Goal: Task Accomplishment & Management: Complete application form

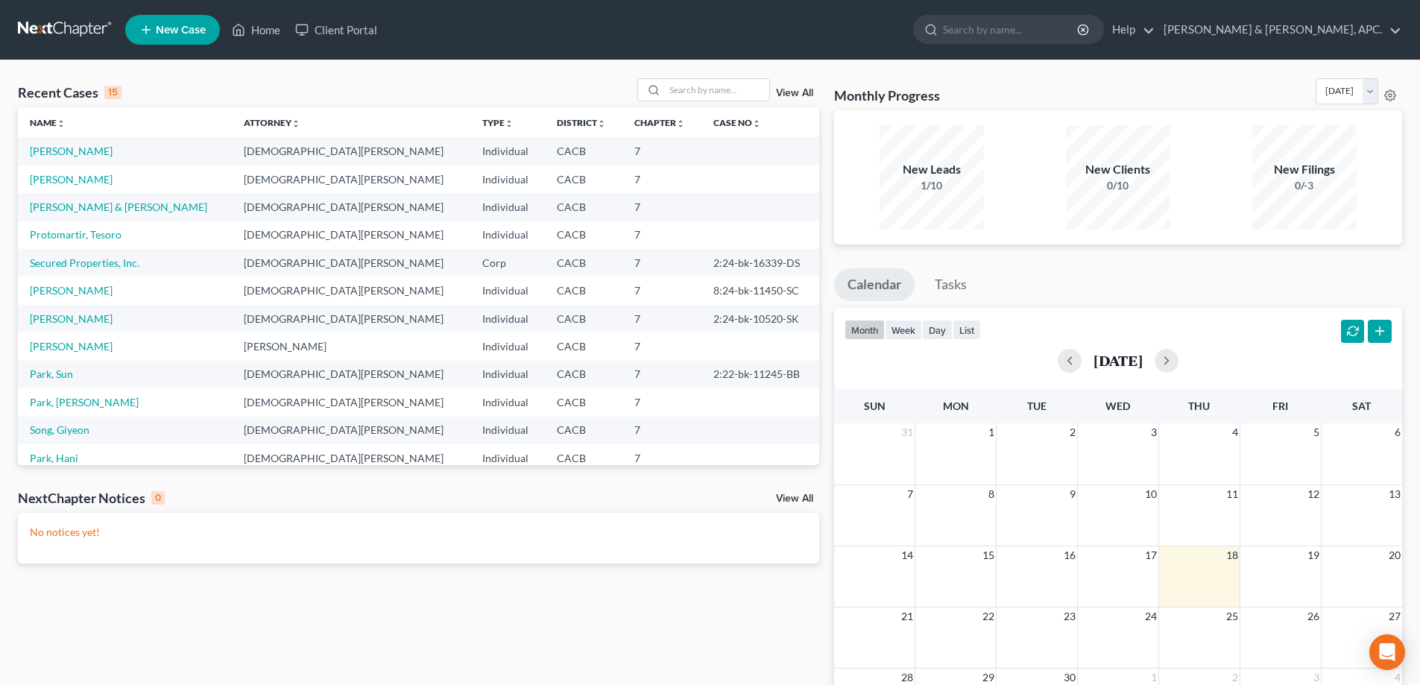
click at [181, 31] on span "New Case" at bounding box center [181, 30] width 50 height 11
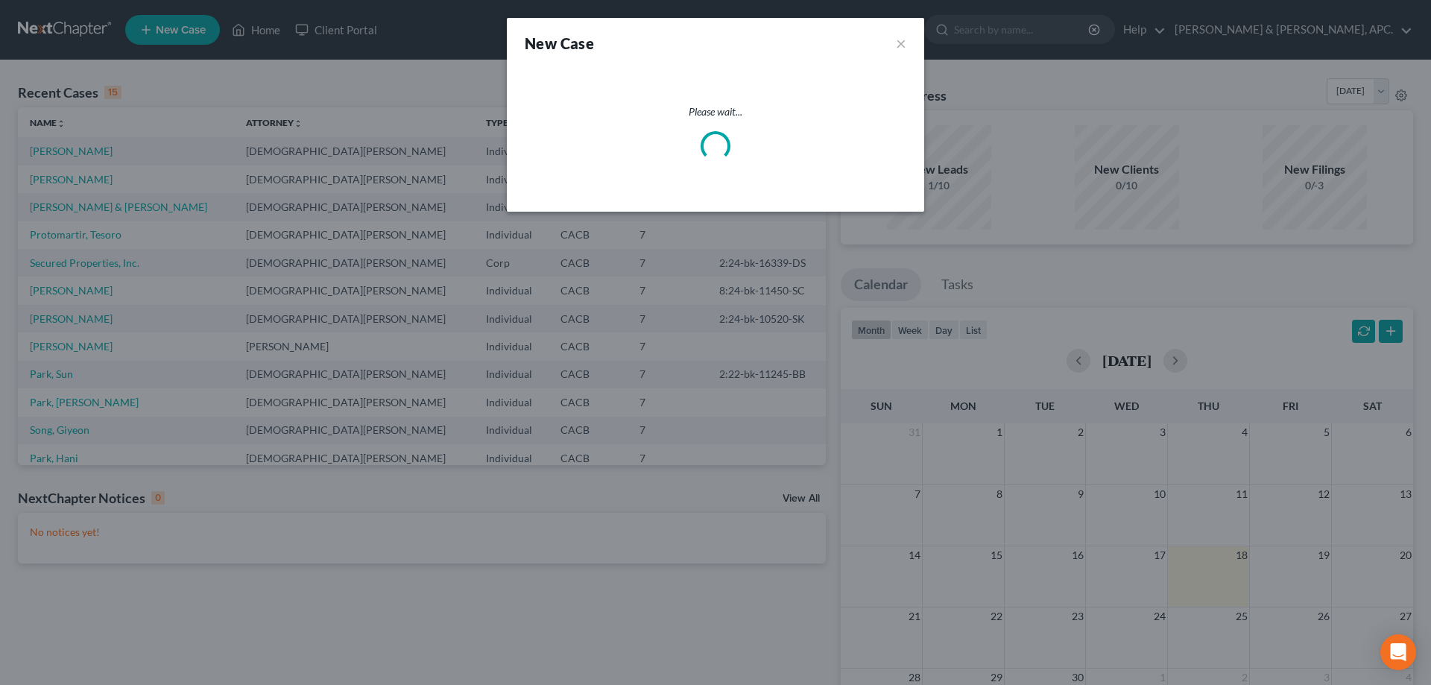
select select "7"
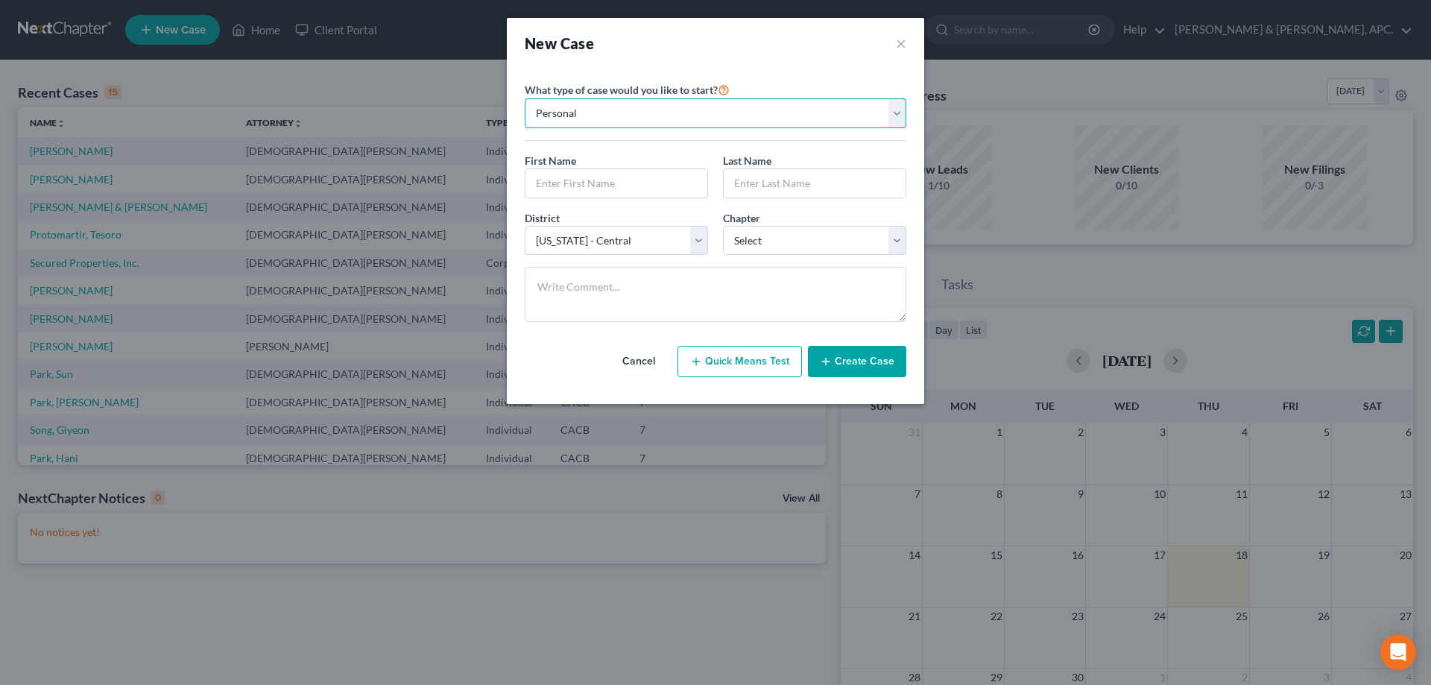
click at [600, 115] on select "Personal Business" at bounding box center [716, 113] width 382 height 30
click at [525, 98] on select "Personal Business" at bounding box center [716, 113] width 382 height 30
click at [576, 177] on input "text" at bounding box center [616, 183] width 182 height 28
type input "[PERSON_NAME]"
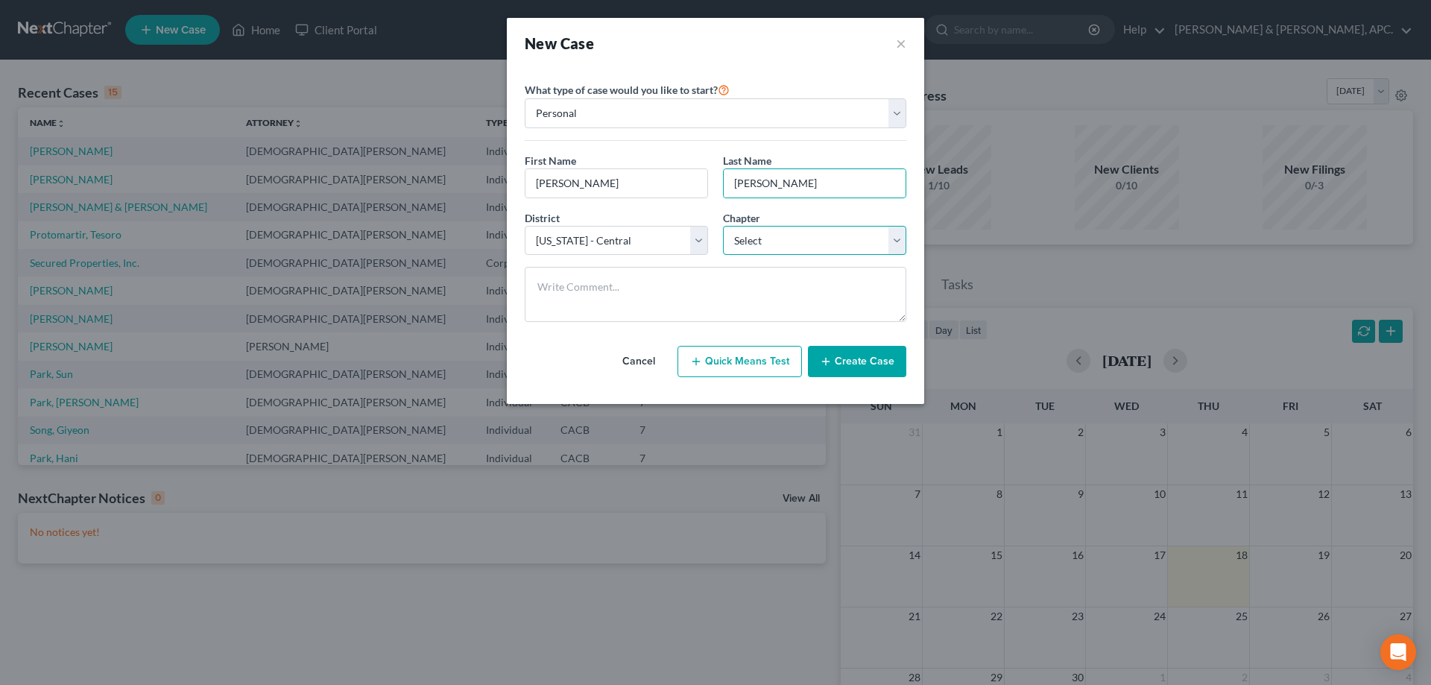
click at [895, 242] on select "Select 7 11 12 13" at bounding box center [814, 241] width 183 height 30
select select "0"
click at [723, 226] on select "Select 7 11 12 13" at bounding box center [814, 241] width 183 height 30
click at [856, 367] on button "Create Case" at bounding box center [857, 361] width 98 height 31
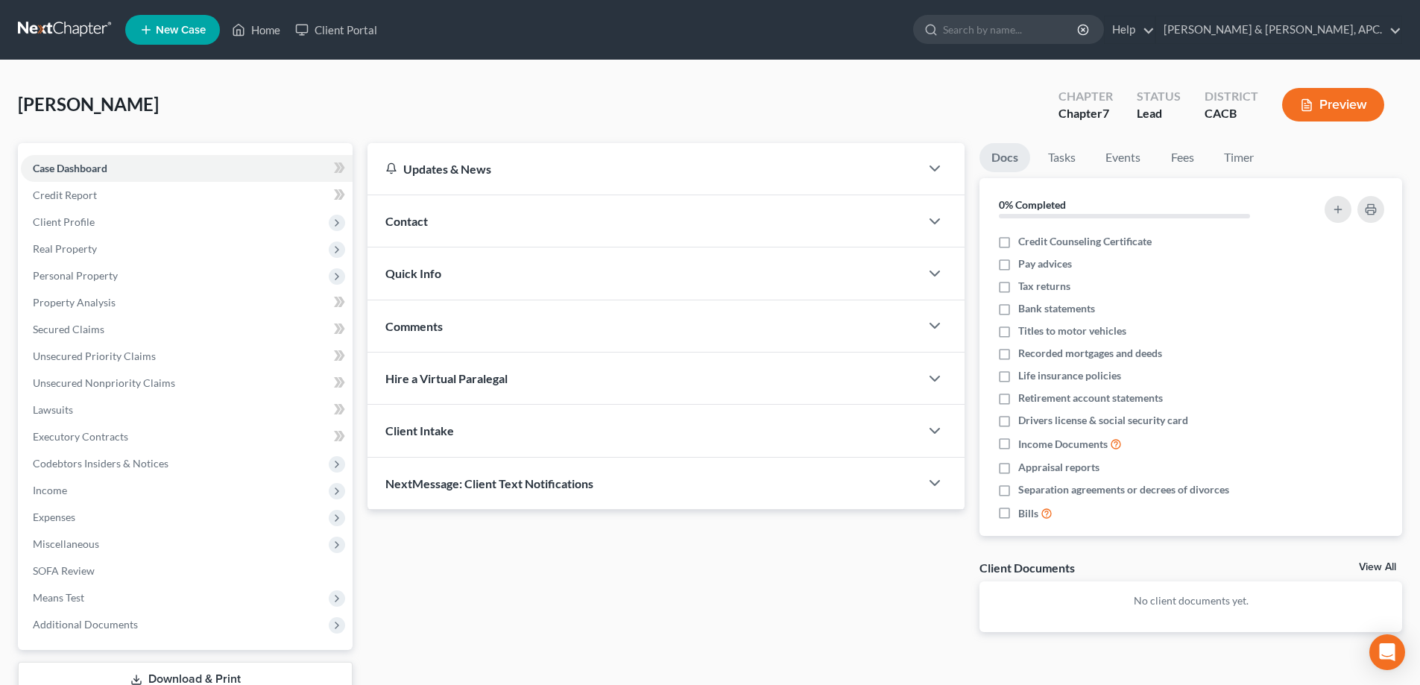
click at [418, 219] on span "Contact" at bounding box center [406, 221] width 42 height 14
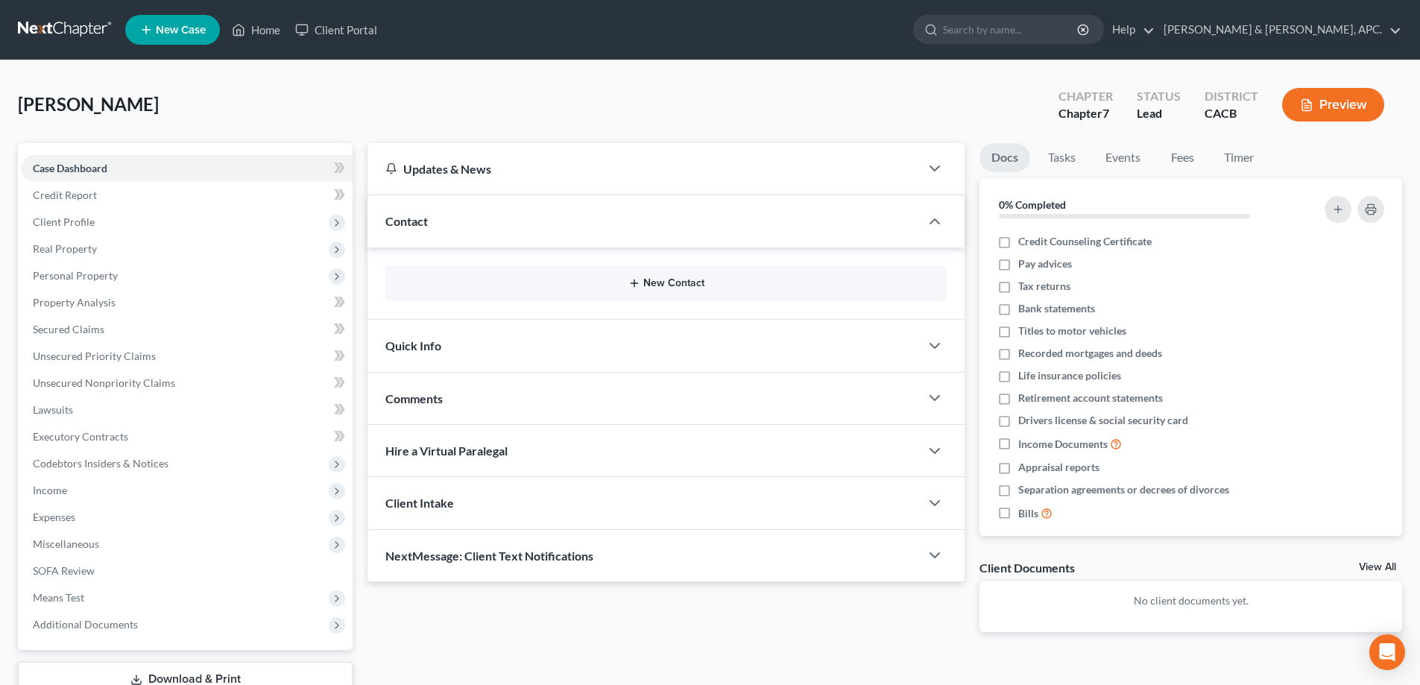
click at [660, 285] on button "New Contact" at bounding box center [665, 283] width 537 height 12
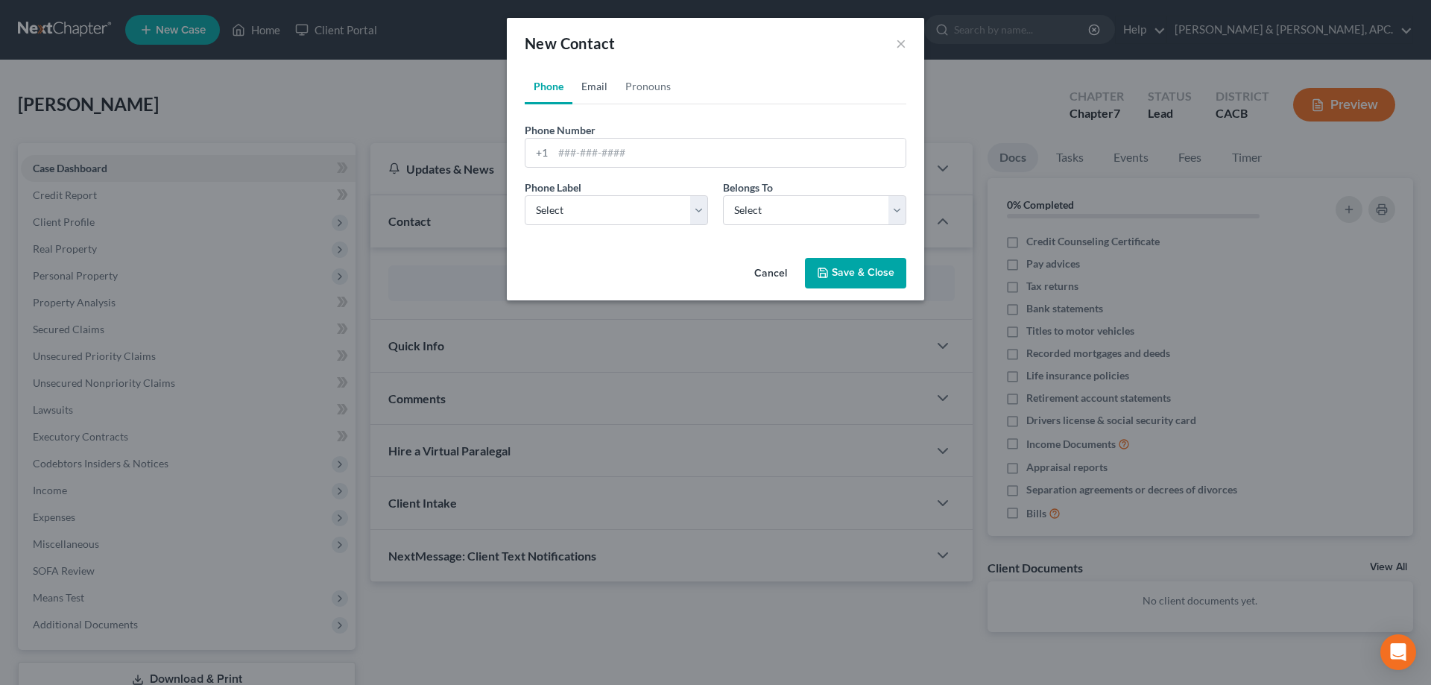
click at [595, 92] on link "Email" at bounding box center [594, 87] width 44 height 36
drag, startPoint x: 585, startPoint y: 153, endPoint x: 581, endPoint y: 146, distance: 7.7
click at [585, 153] on input "email" at bounding box center [729, 153] width 353 height 28
paste input "<lannyeross@aol.com"
click at [563, 150] on input "<lannyeross@aol.com" at bounding box center [729, 153] width 353 height 28
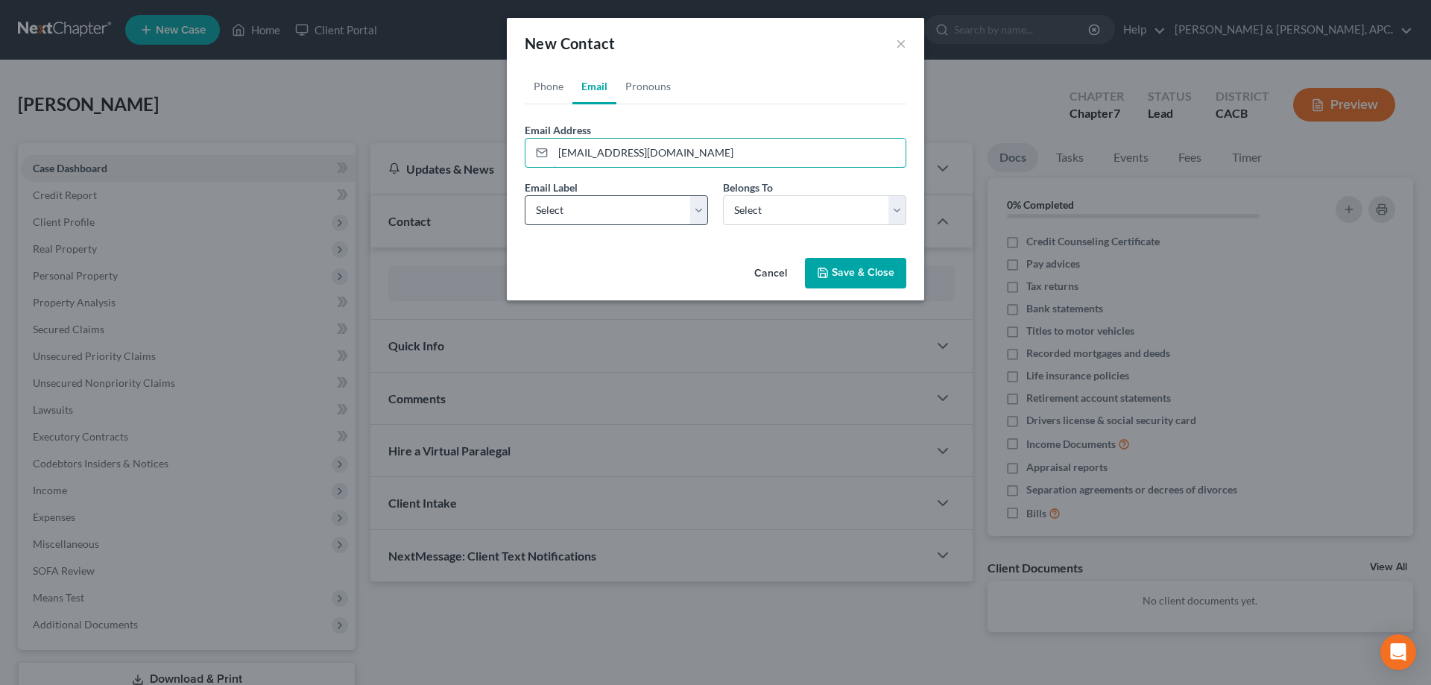
type input "[EMAIL_ADDRESS][DOMAIN_NAME]"
click at [699, 212] on select "Select Home Work Other" at bounding box center [616, 210] width 183 height 30
select select "0"
click at [525, 195] on select "Select Home Work Other" at bounding box center [616, 210] width 183 height 30
click at [758, 209] on select "Select Client Other" at bounding box center [814, 210] width 183 height 30
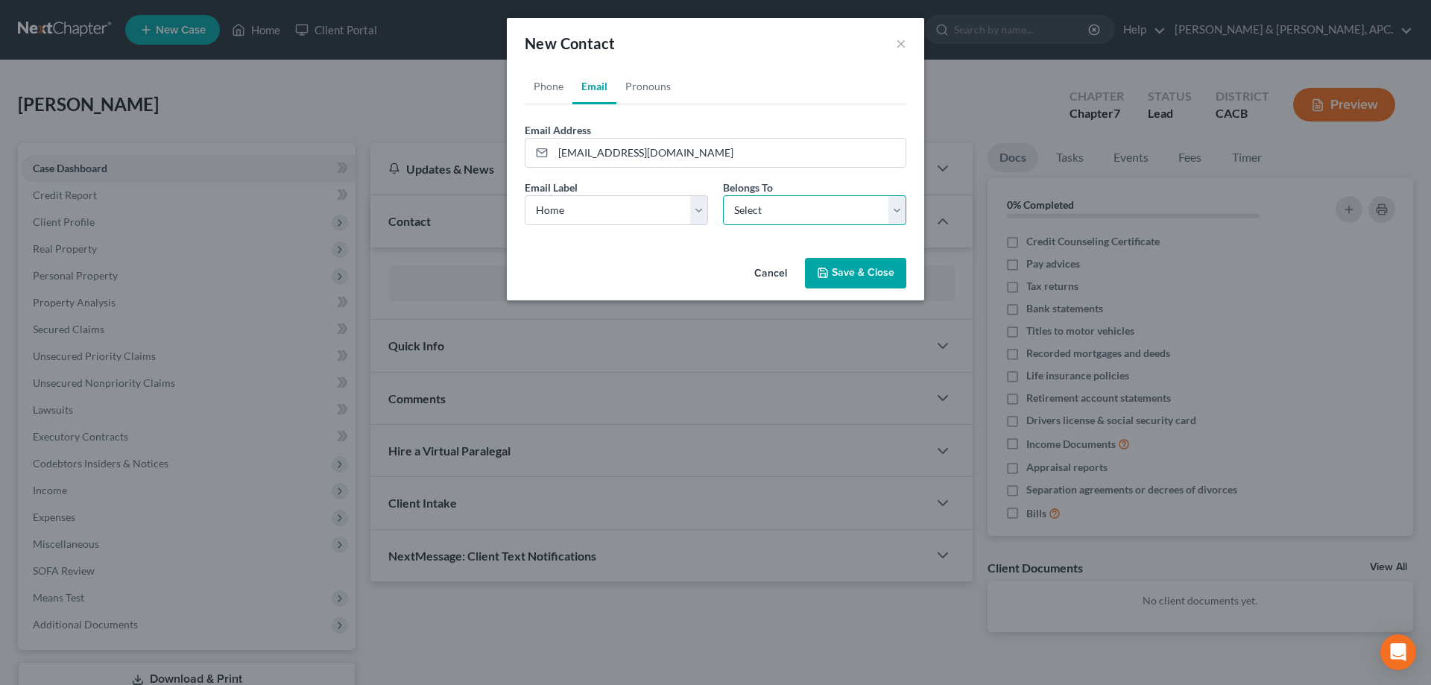
select select "0"
click at [723, 195] on select "Select Client Other" at bounding box center [814, 210] width 183 height 30
click at [850, 277] on button "Save & Close" at bounding box center [855, 273] width 101 height 31
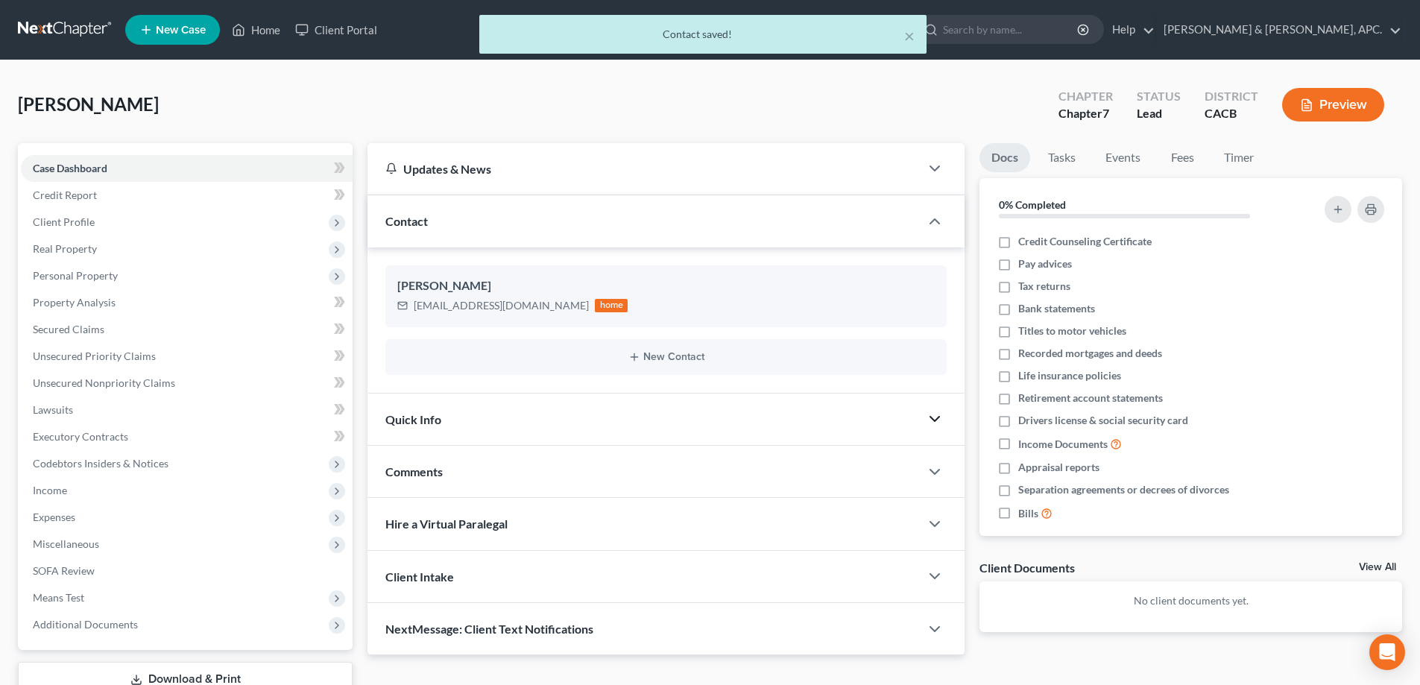
click at [933, 417] on icon "button" at bounding box center [935, 419] width 18 height 18
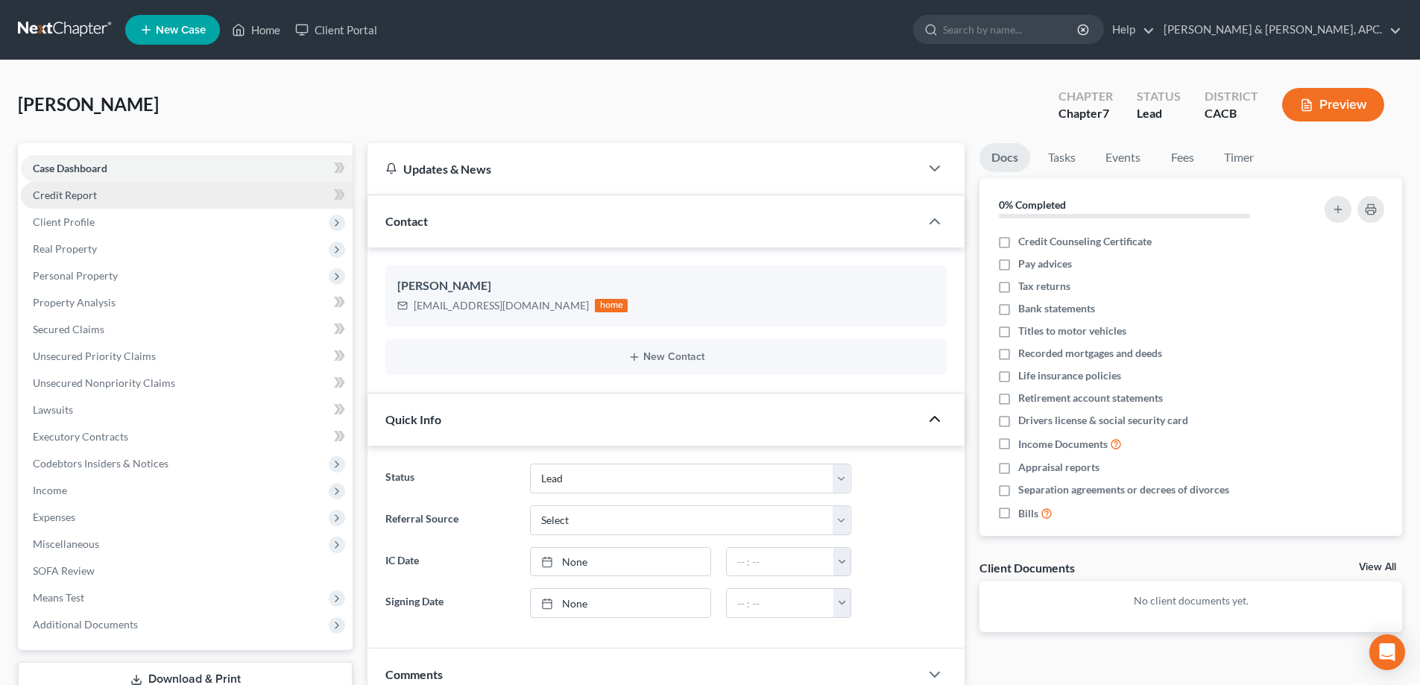
click at [285, 203] on link "Credit Report" at bounding box center [187, 195] width 332 height 27
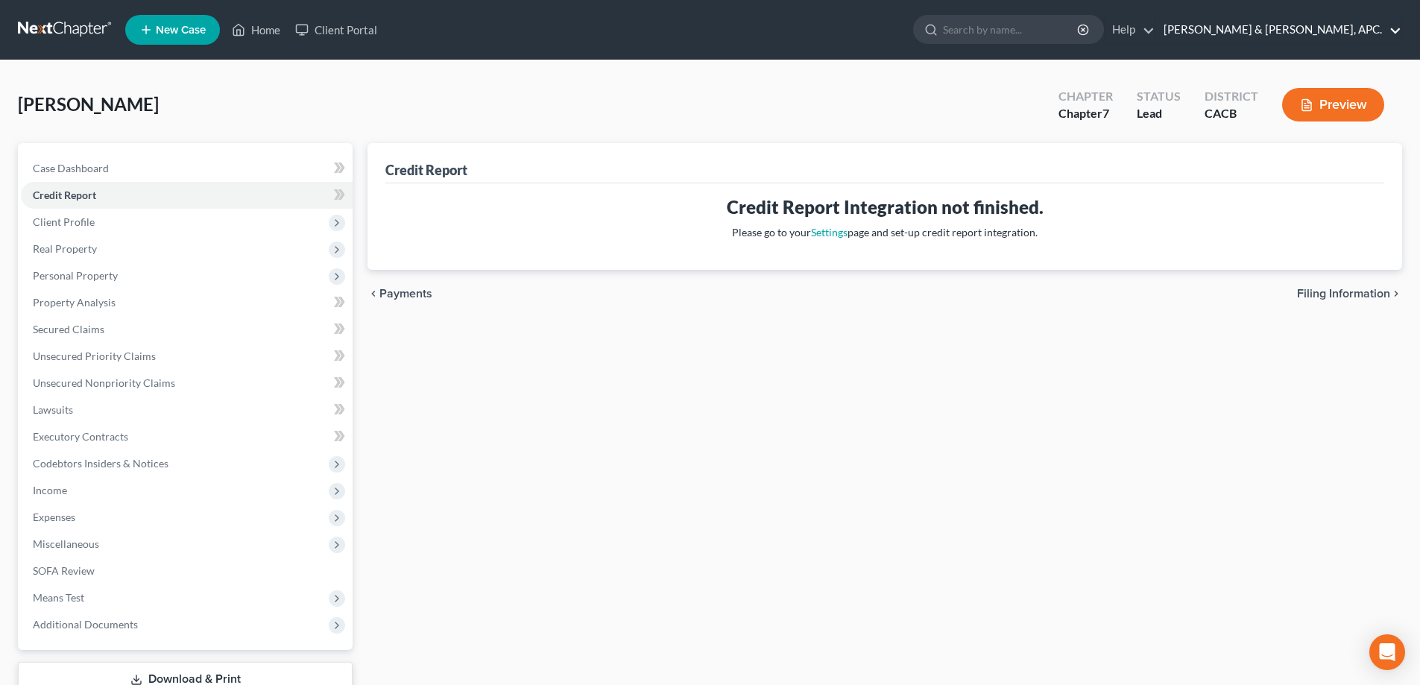
click at [1379, 28] on link "[PERSON_NAME] & [PERSON_NAME], APC." at bounding box center [1278, 29] width 245 height 27
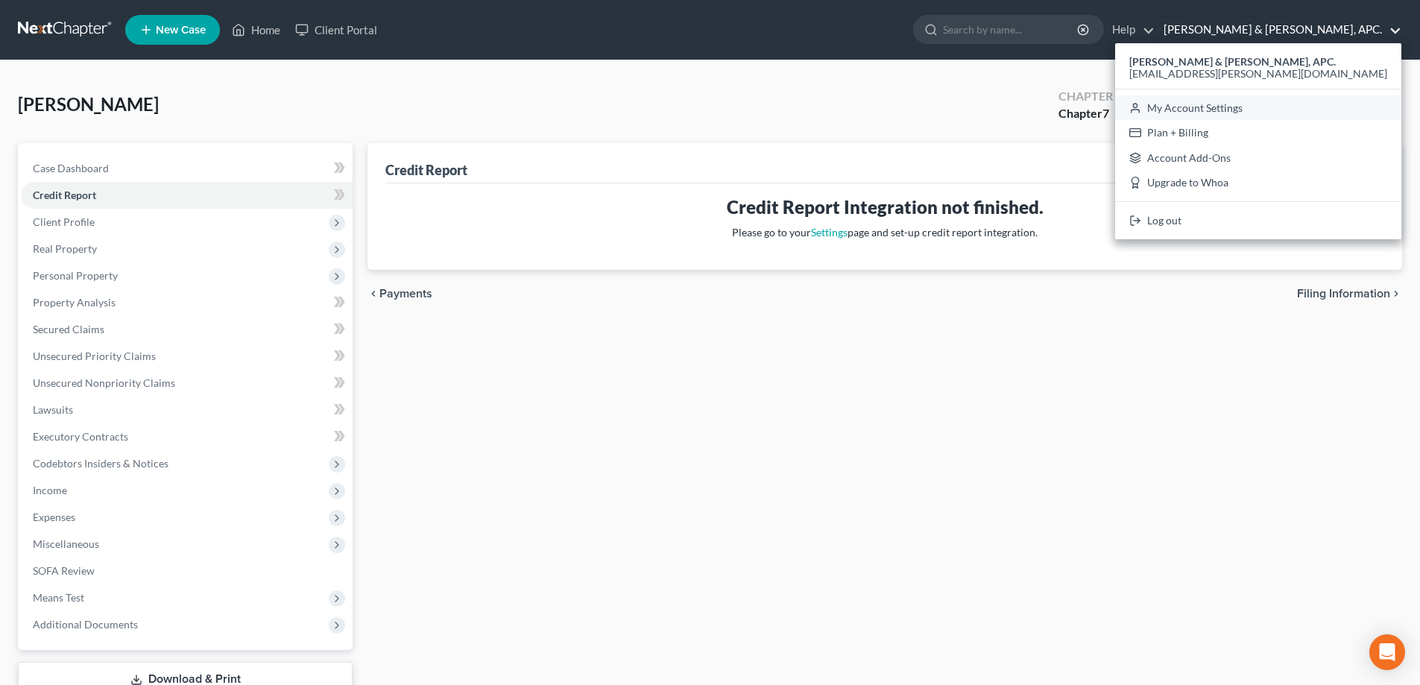
click at [1318, 113] on link "My Account Settings" at bounding box center [1258, 107] width 286 height 25
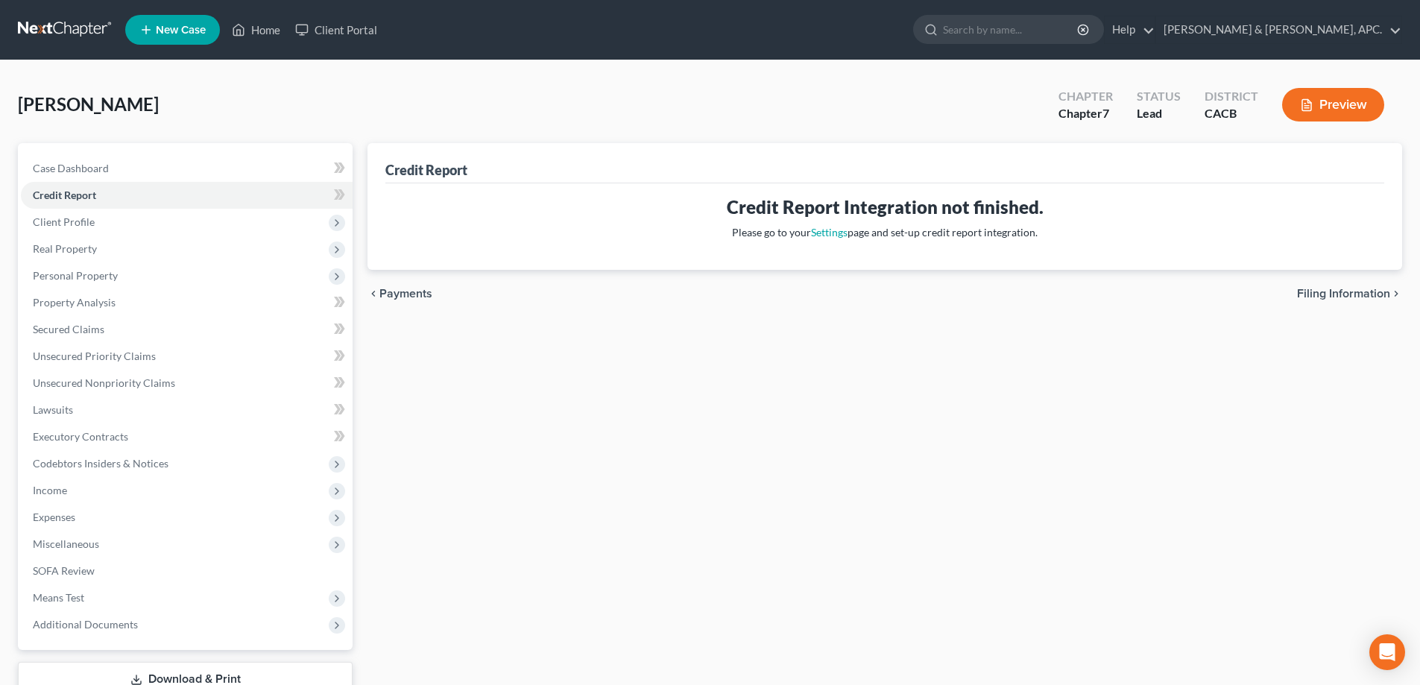
select select "7"
select select "29"
select select "4"
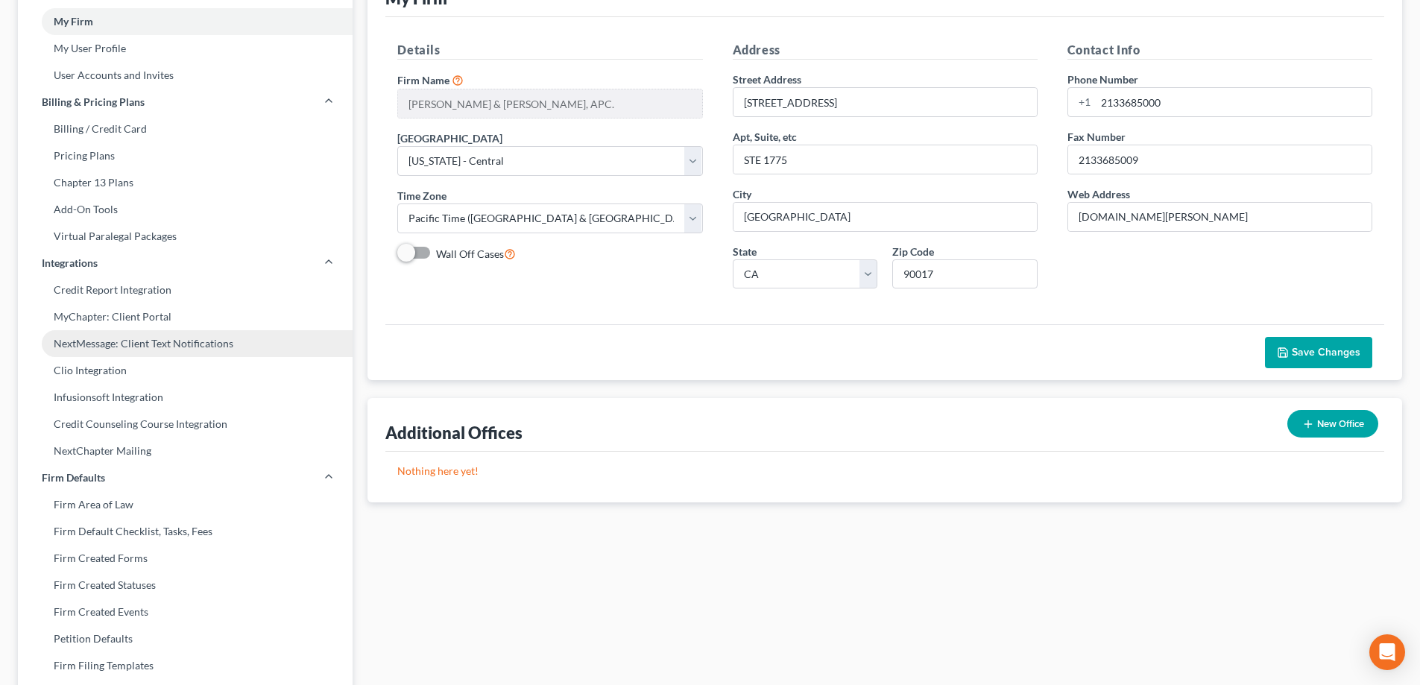
scroll to position [149, 0]
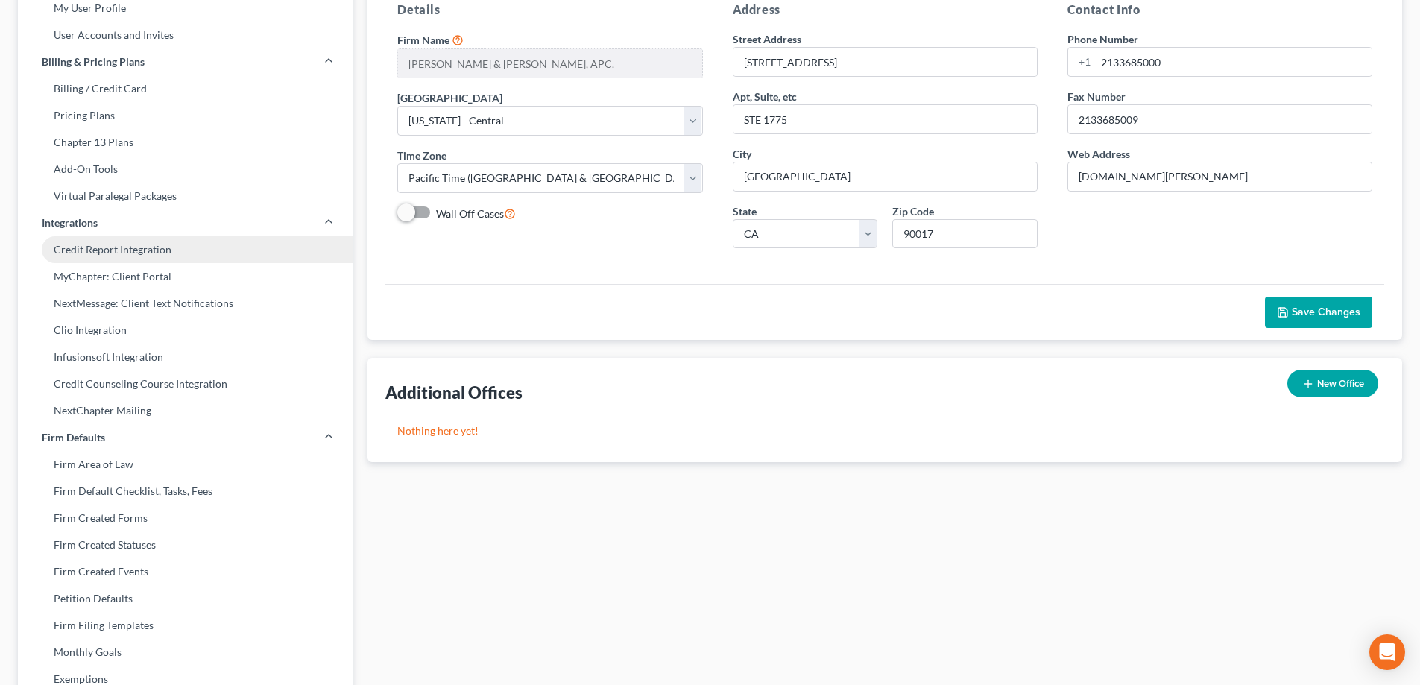
click at [113, 253] on link "Credit Report Integration" at bounding box center [185, 249] width 335 height 27
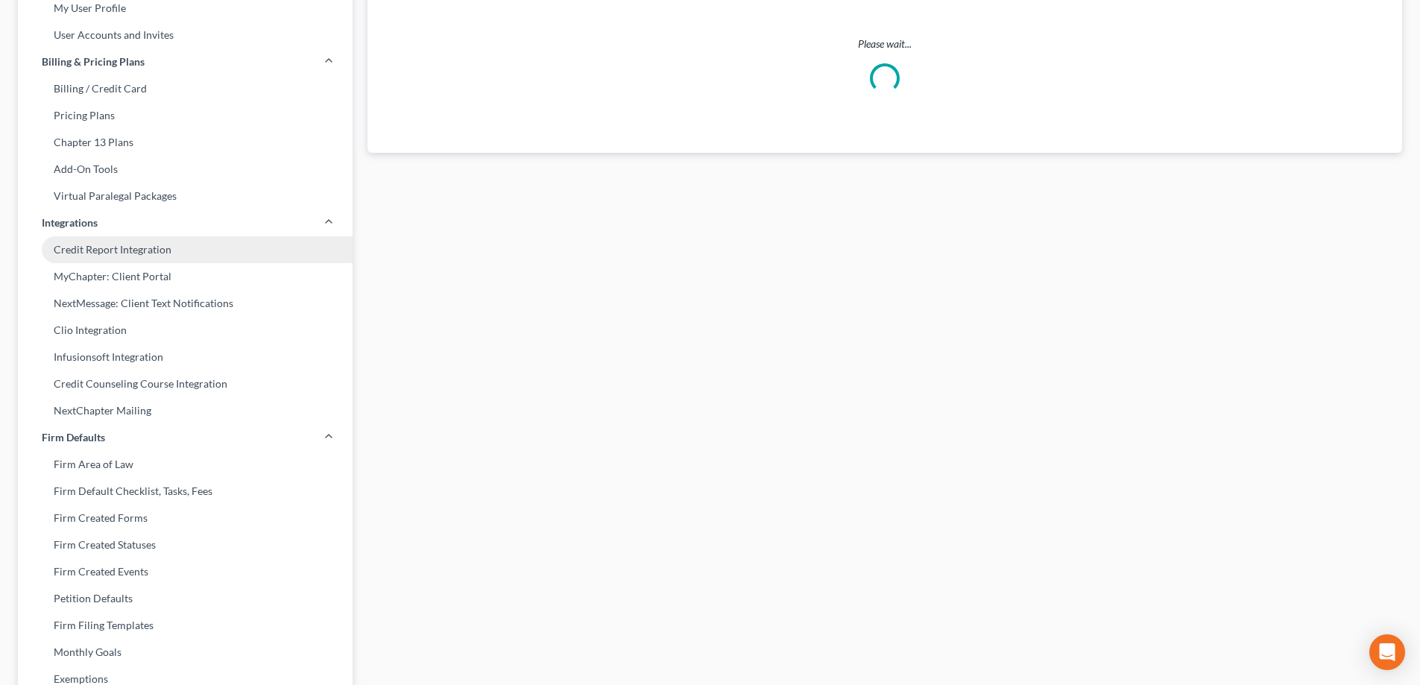
scroll to position [31, 0]
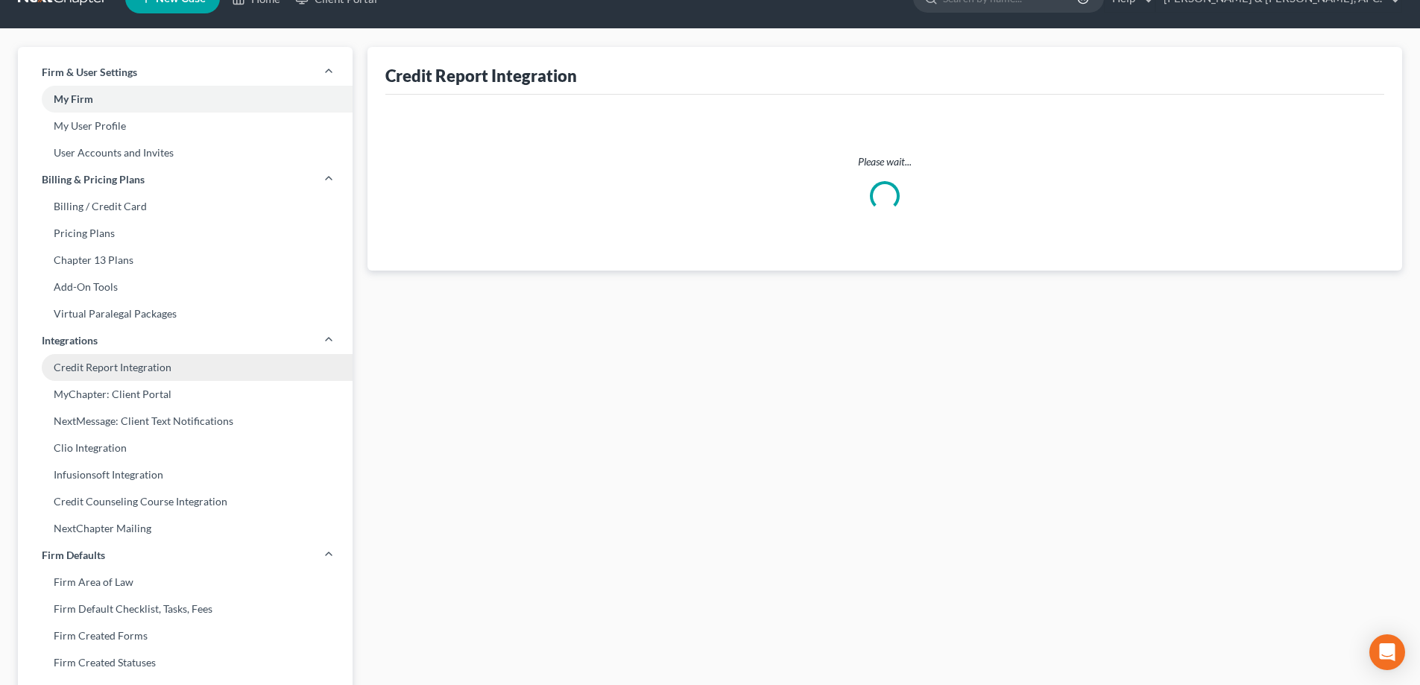
select select "4"
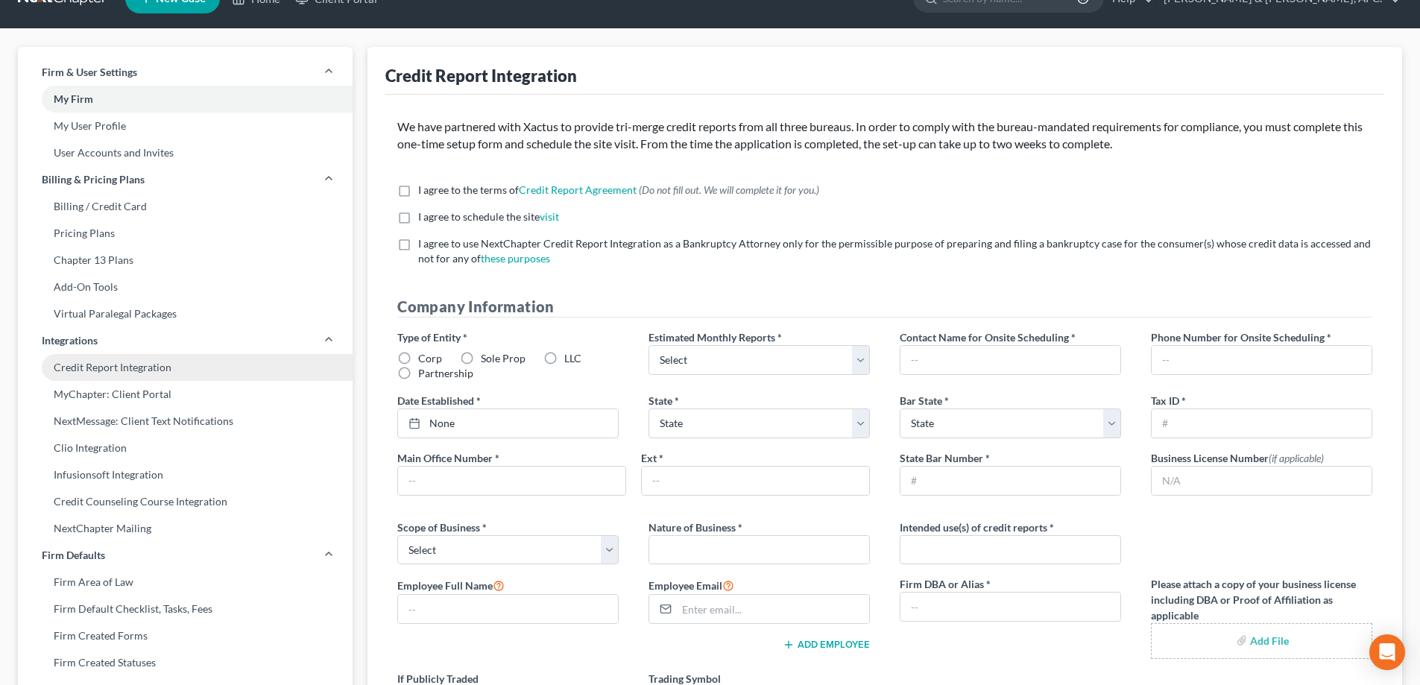
scroll to position [0, 0]
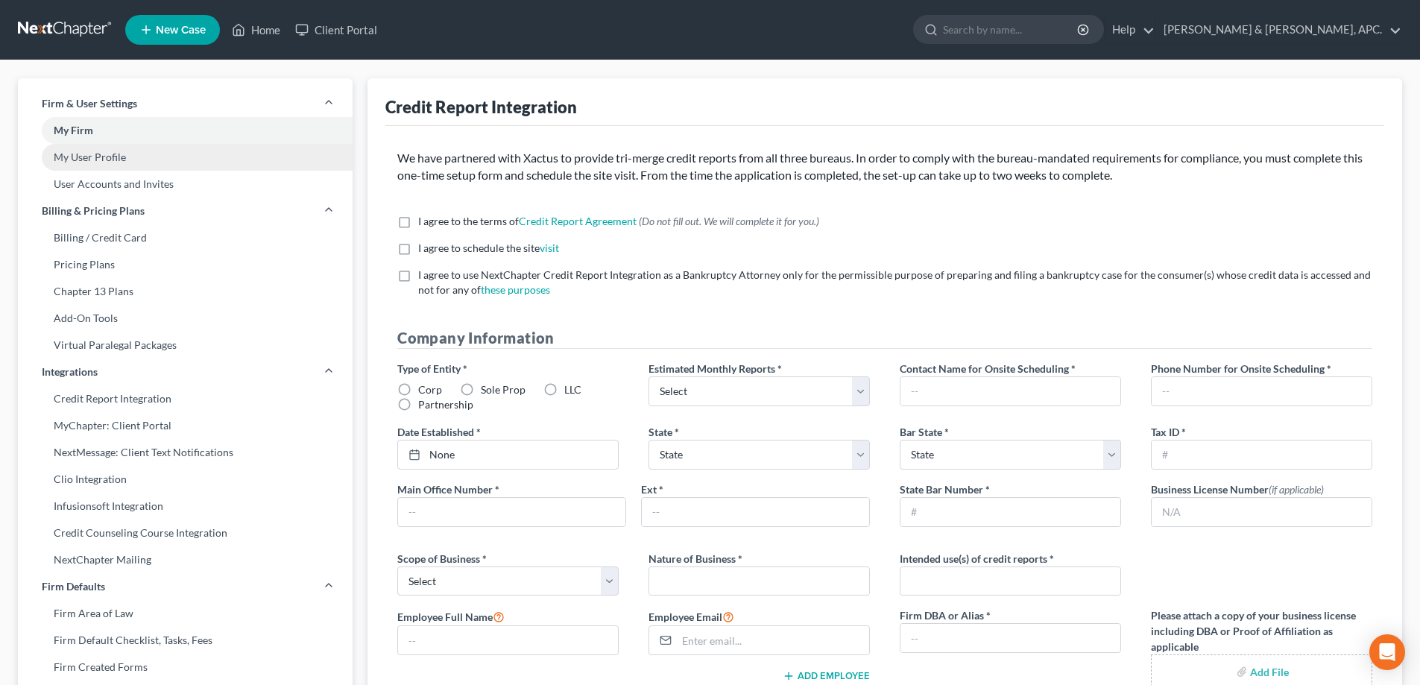
click at [101, 156] on link "My User Profile" at bounding box center [185, 157] width 335 height 27
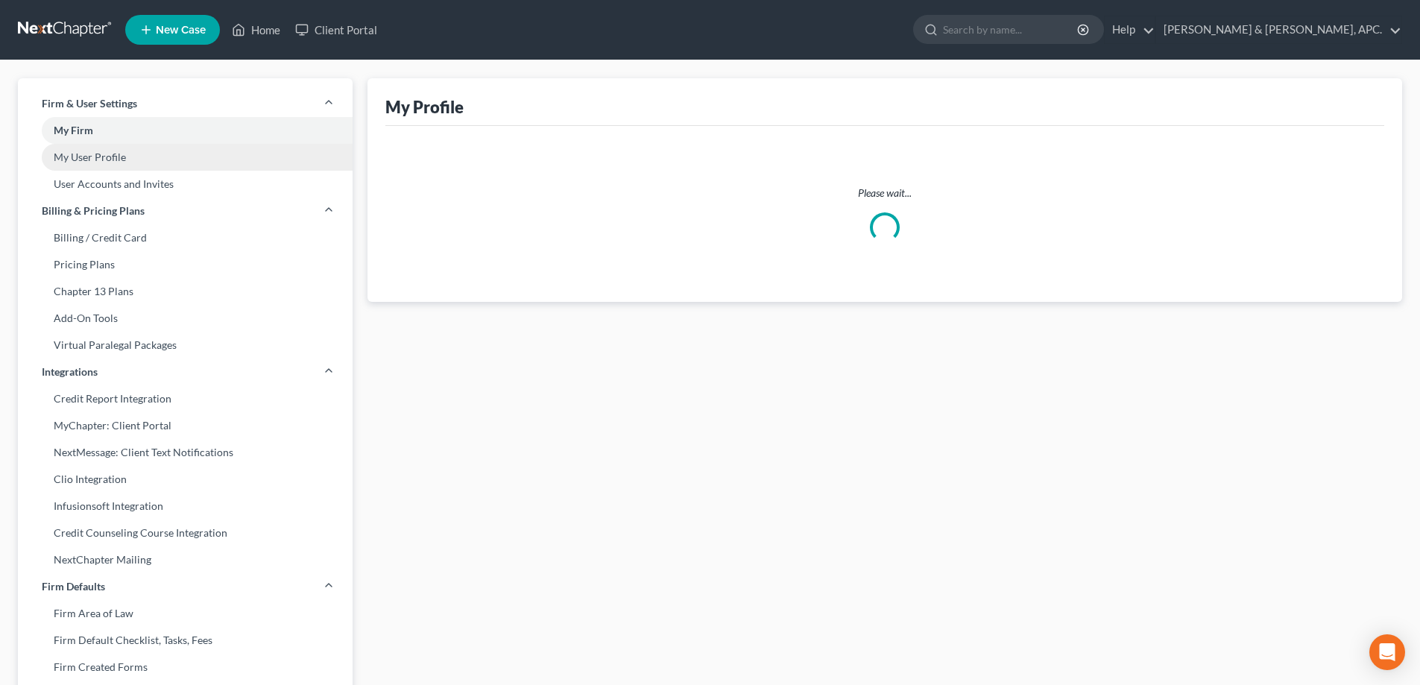
select select "4"
select select "assistant"
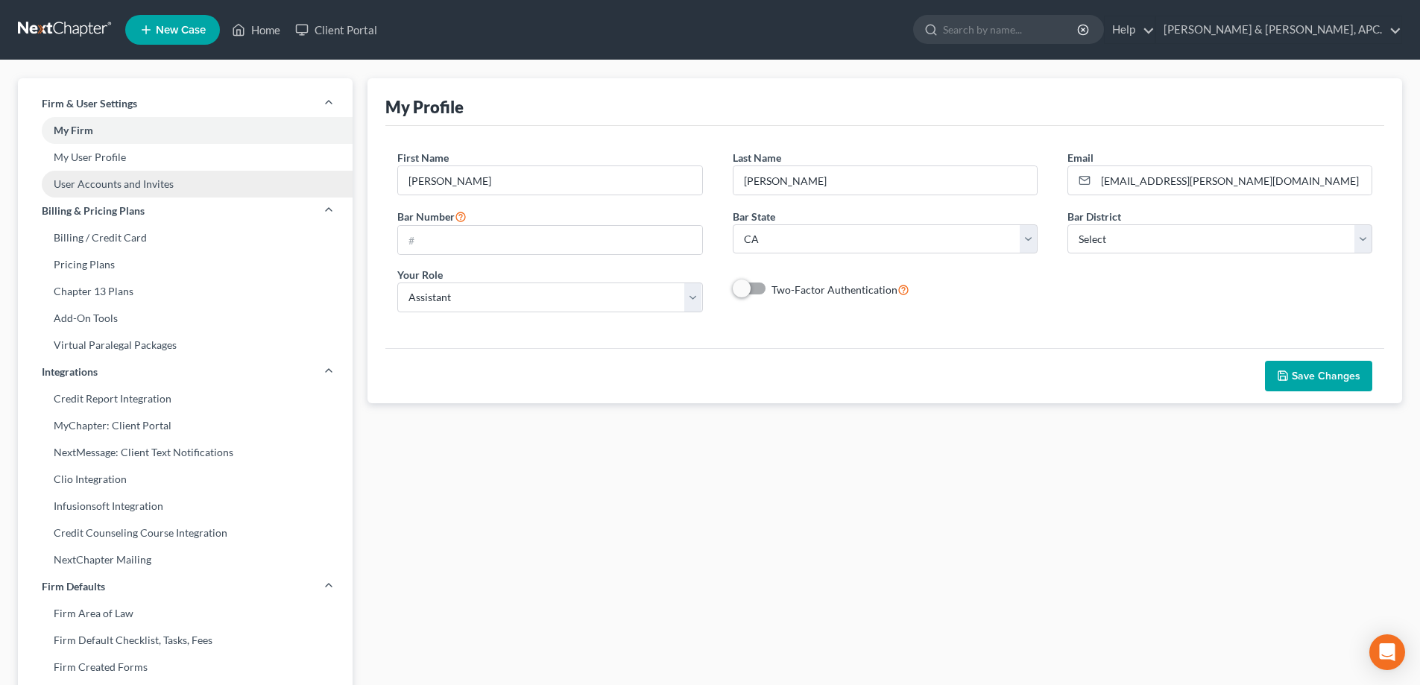
click at [95, 189] on link "User Accounts and Invites" at bounding box center [185, 184] width 335 height 27
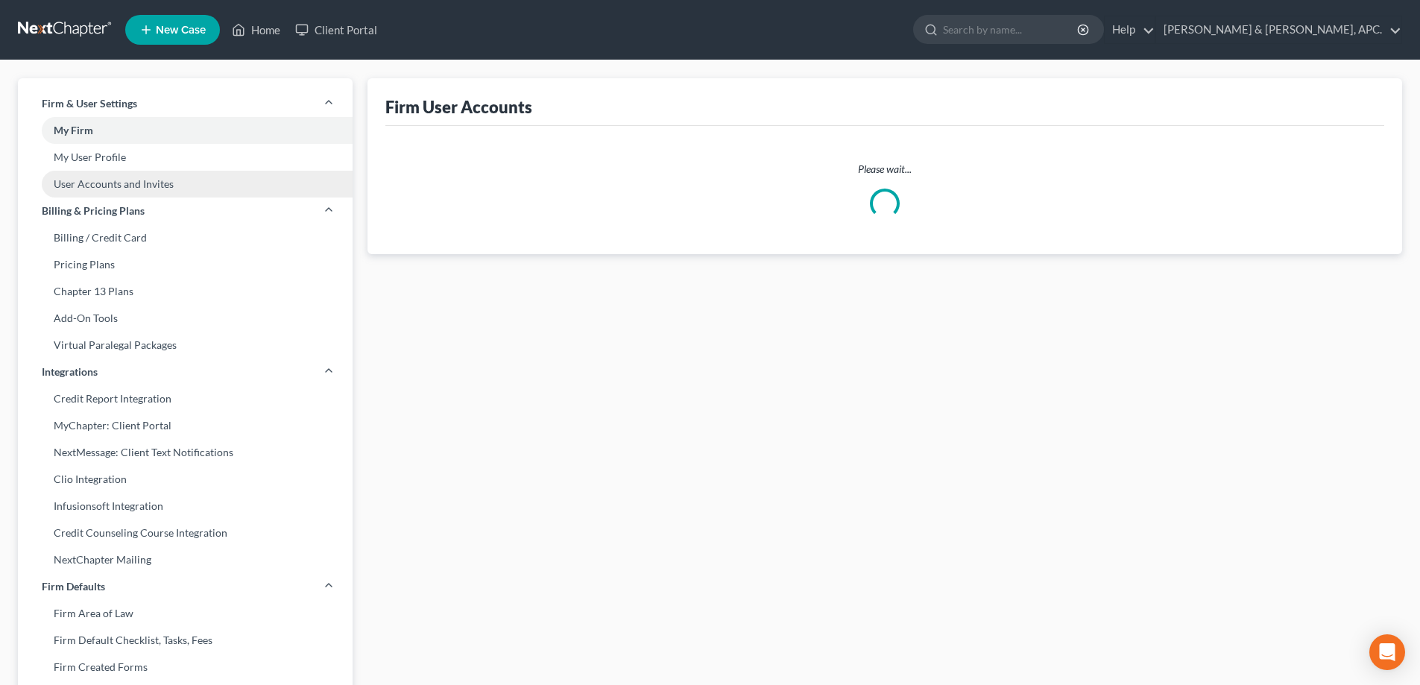
select select "2"
select select "0"
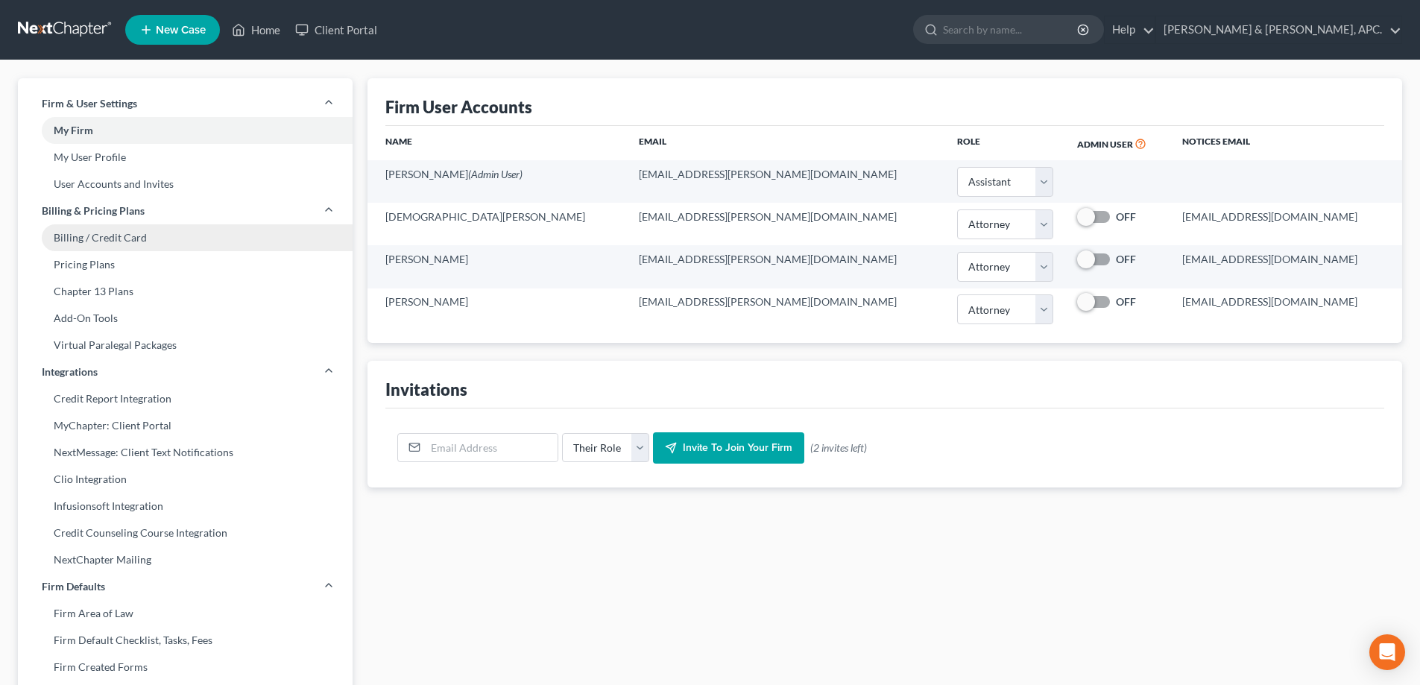
click at [88, 236] on link "Billing / Credit Card" at bounding box center [185, 237] width 335 height 27
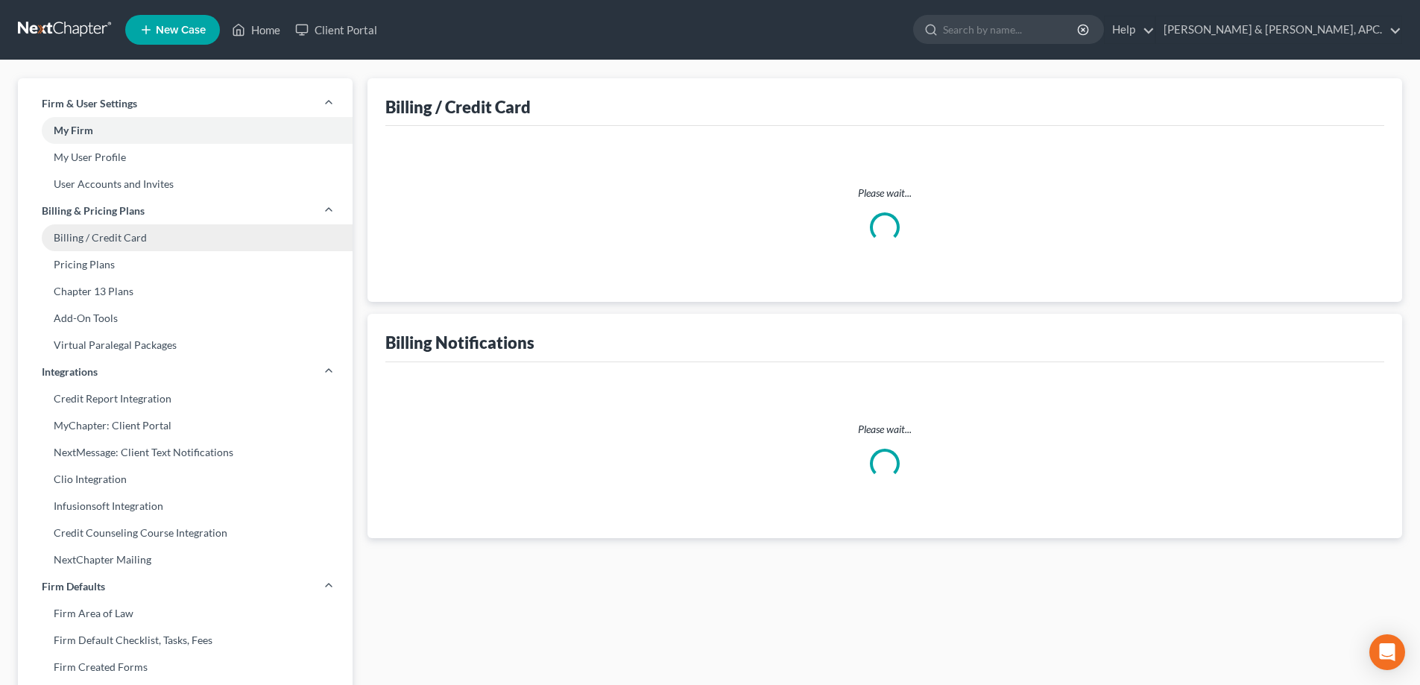
select select "4"
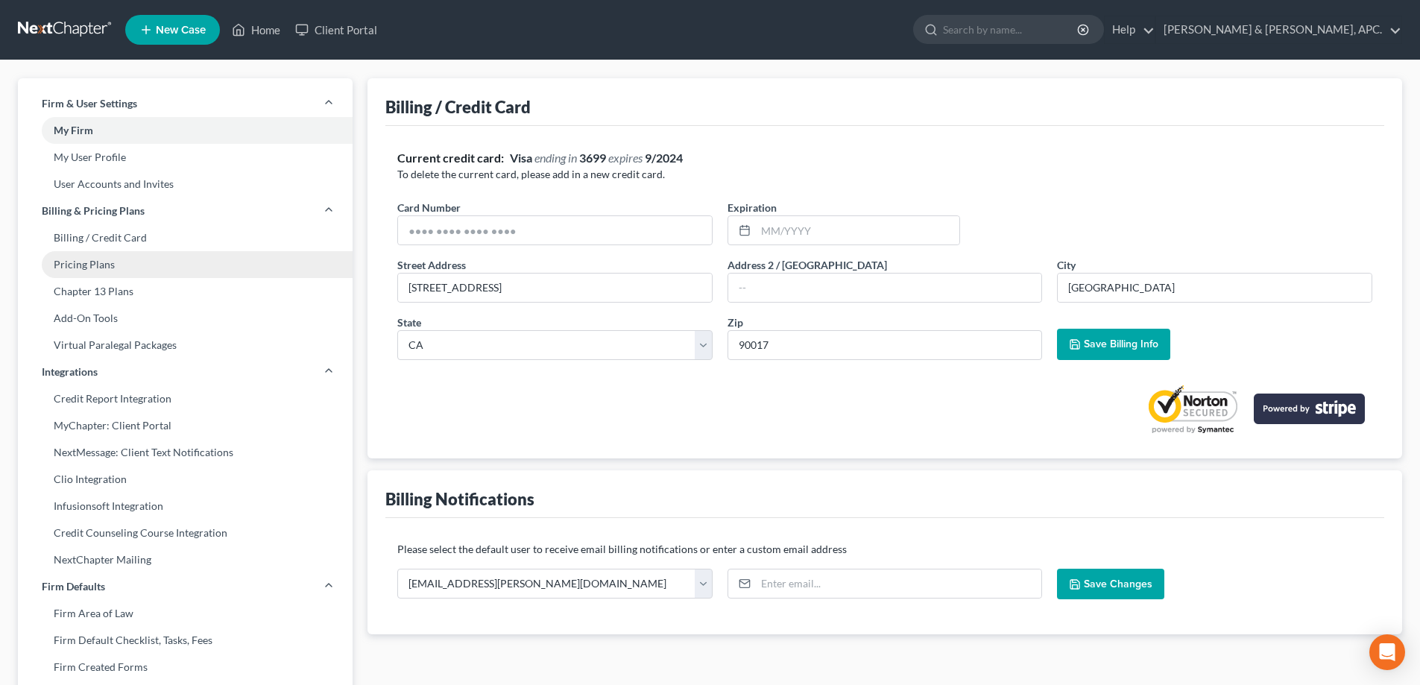
click at [67, 267] on link "Pricing Plans" at bounding box center [185, 264] width 335 height 27
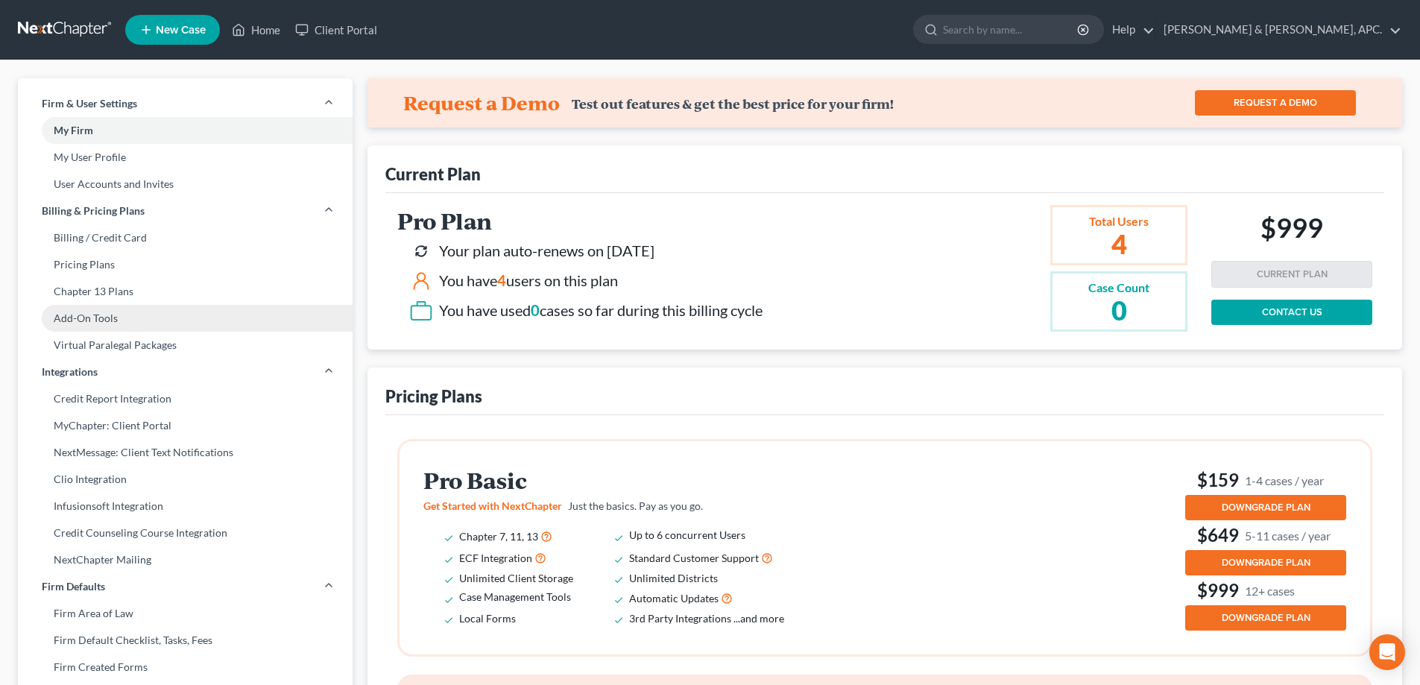
click at [86, 320] on link "Add-On Tools" at bounding box center [185, 318] width 335 height 27
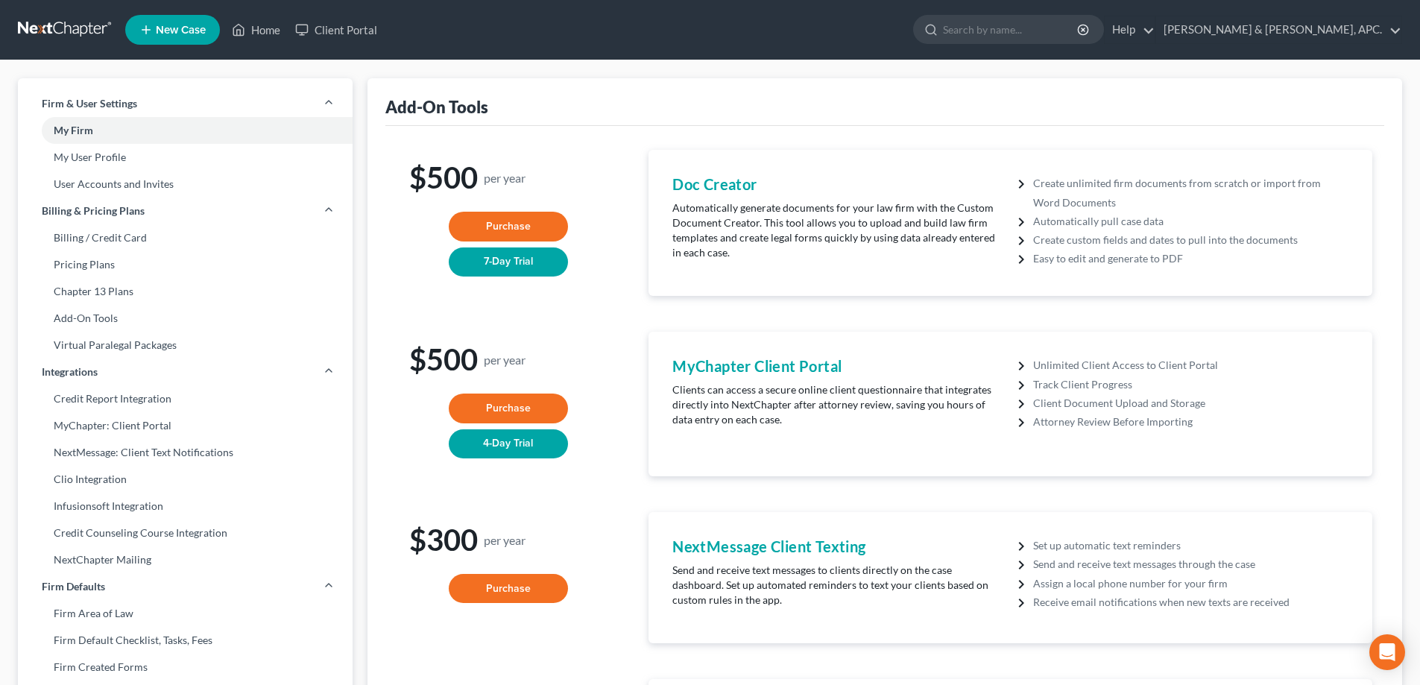
click at [67, 27] on link at bounding box center [65, 29] width 95 height 27
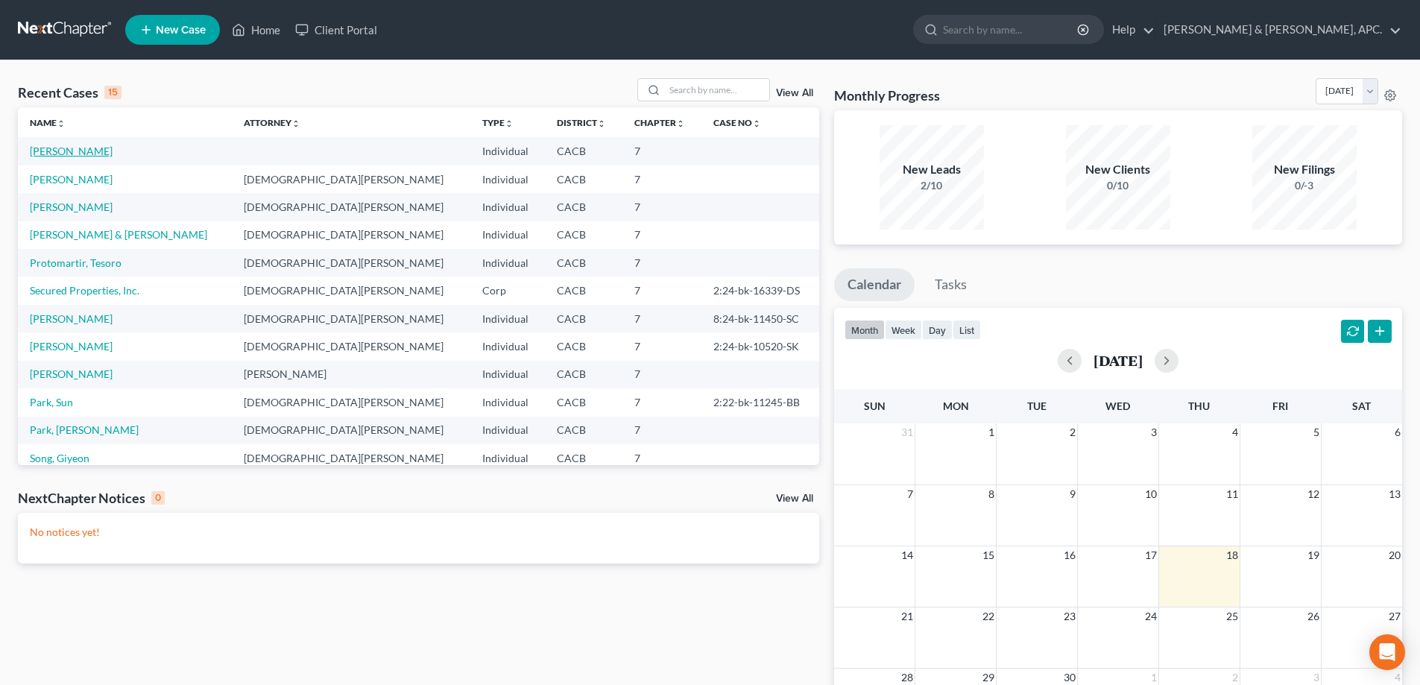
click at [59, 151] on link "[PERSON_NAME]" at bounding box center [71, 151] width 83 height 13
select select "10"
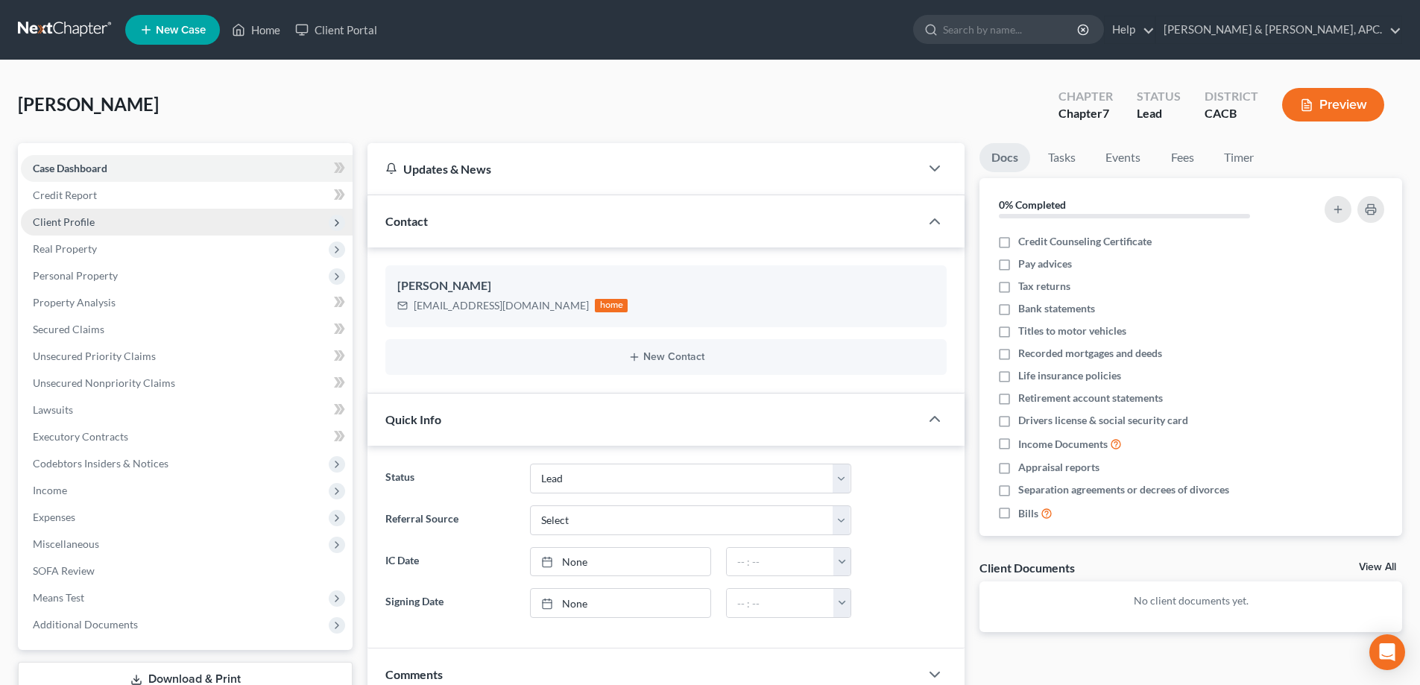
click at [162, 224] on span "Client Profile" at bounding box center [187, 222] width 332 height 27
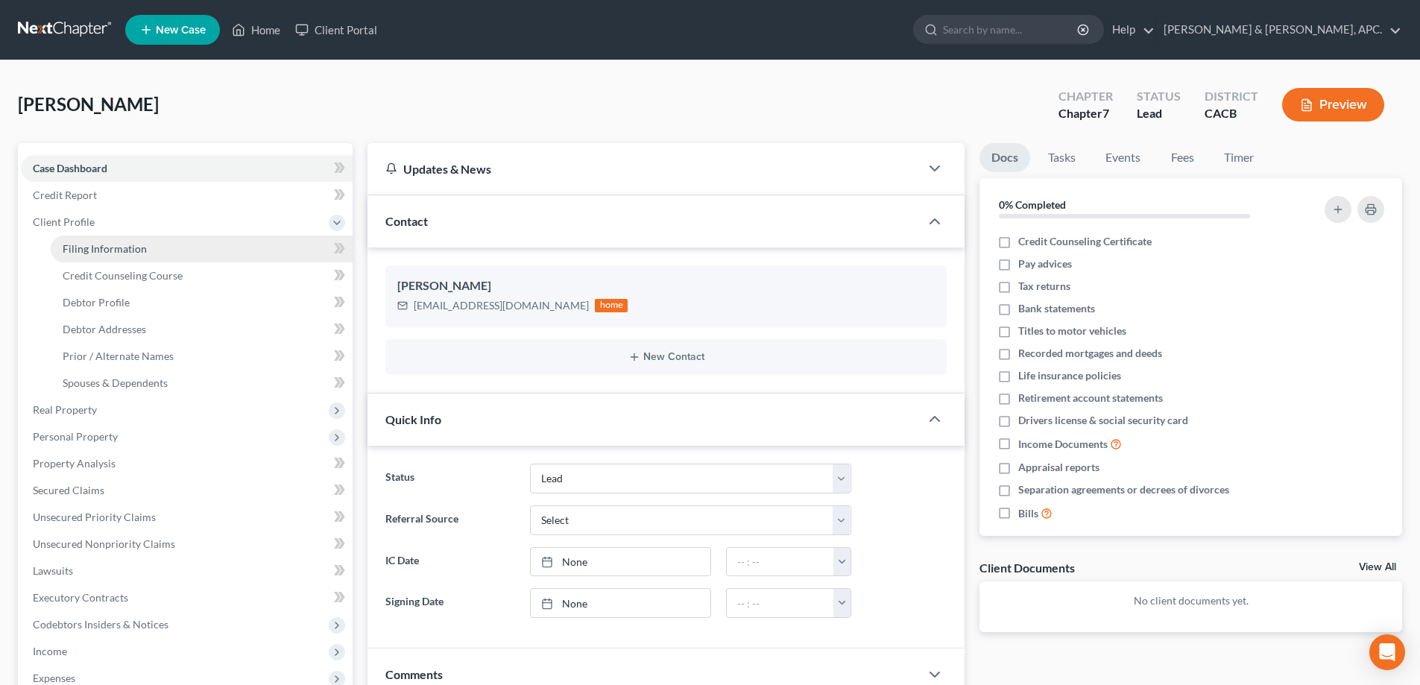
click at [158, 250] on link "Filing Information" at bounding box center [202, 249] width 302 height 27
select select "1"
select select "0"
select select "4"
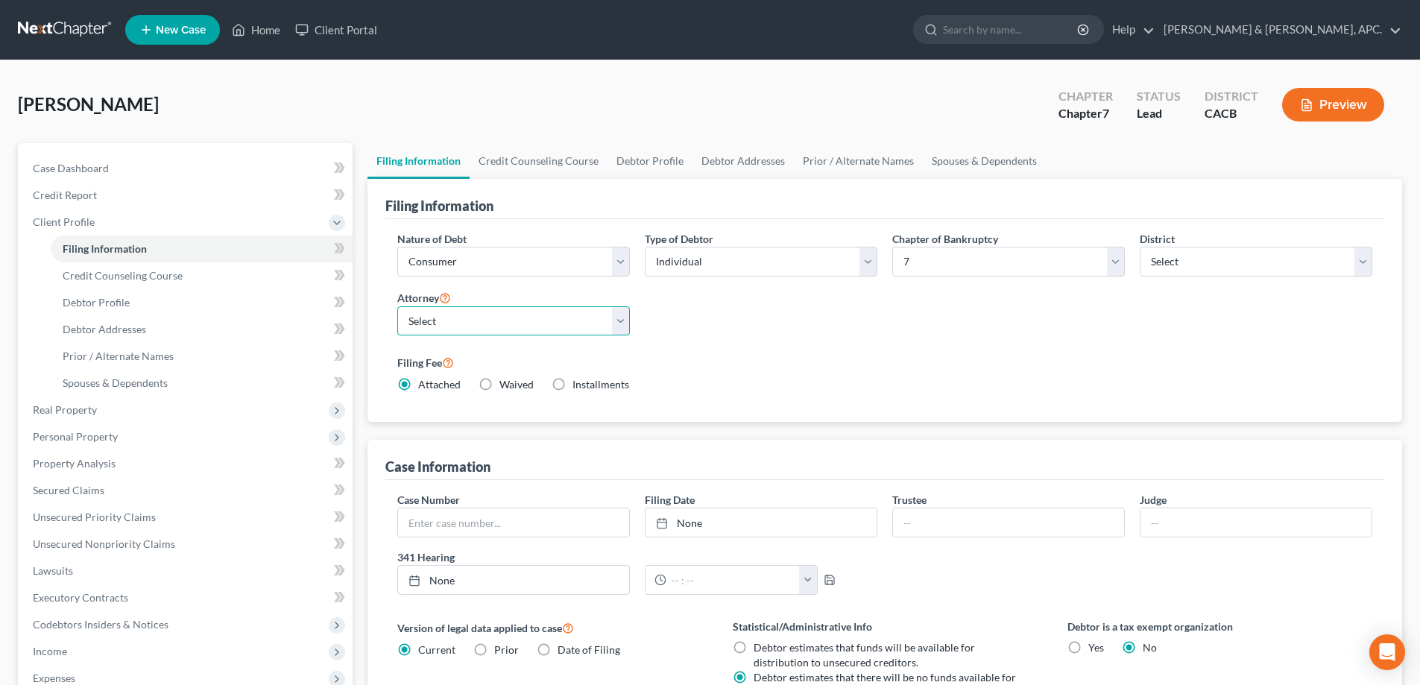
click at [514, 325] on select "Select [PERSON_NAME] - CACB [PERSON_NAME] - CACB" at bounding box center [513, 321] width 233 height 30
select select "1"
click at [397, 306] on select "Select [PERSON_NAME] - CACB [PERSON_NAME] - CACB" at bounding box center [513, 321] width 233 height 30
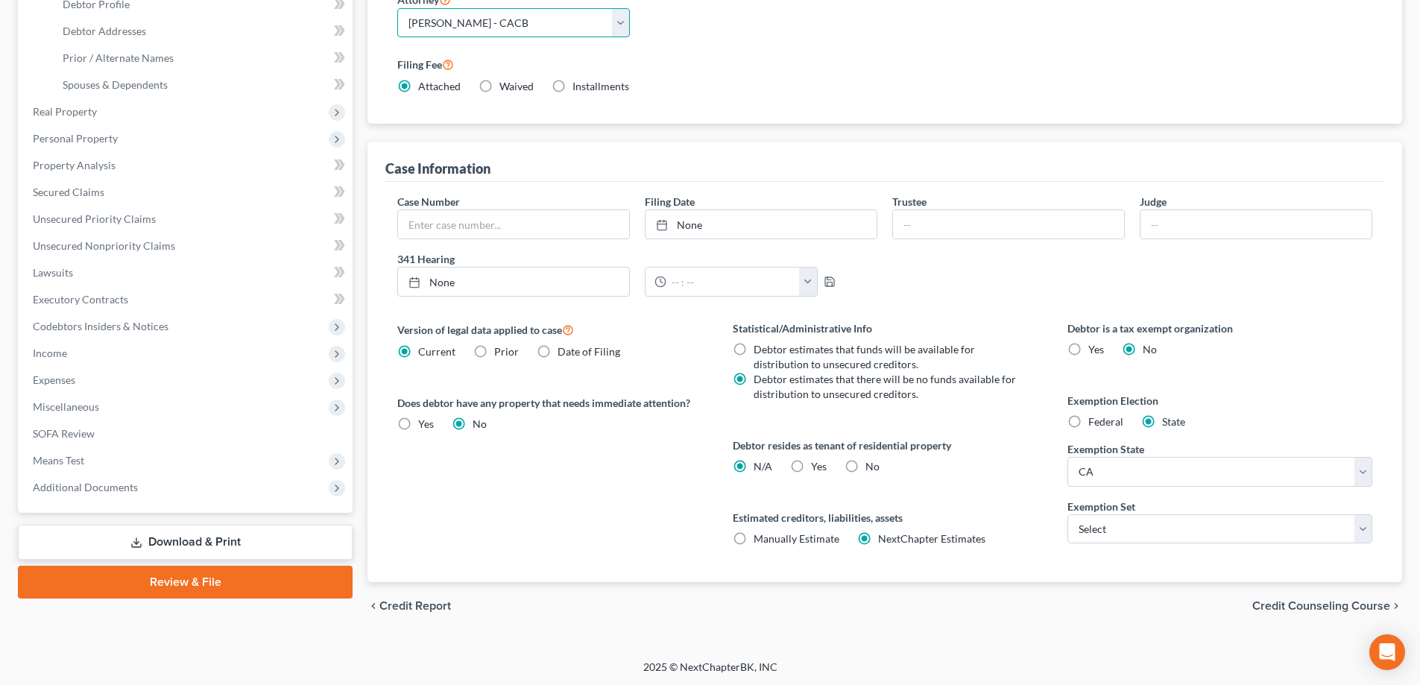
scroll to position [300, 0]
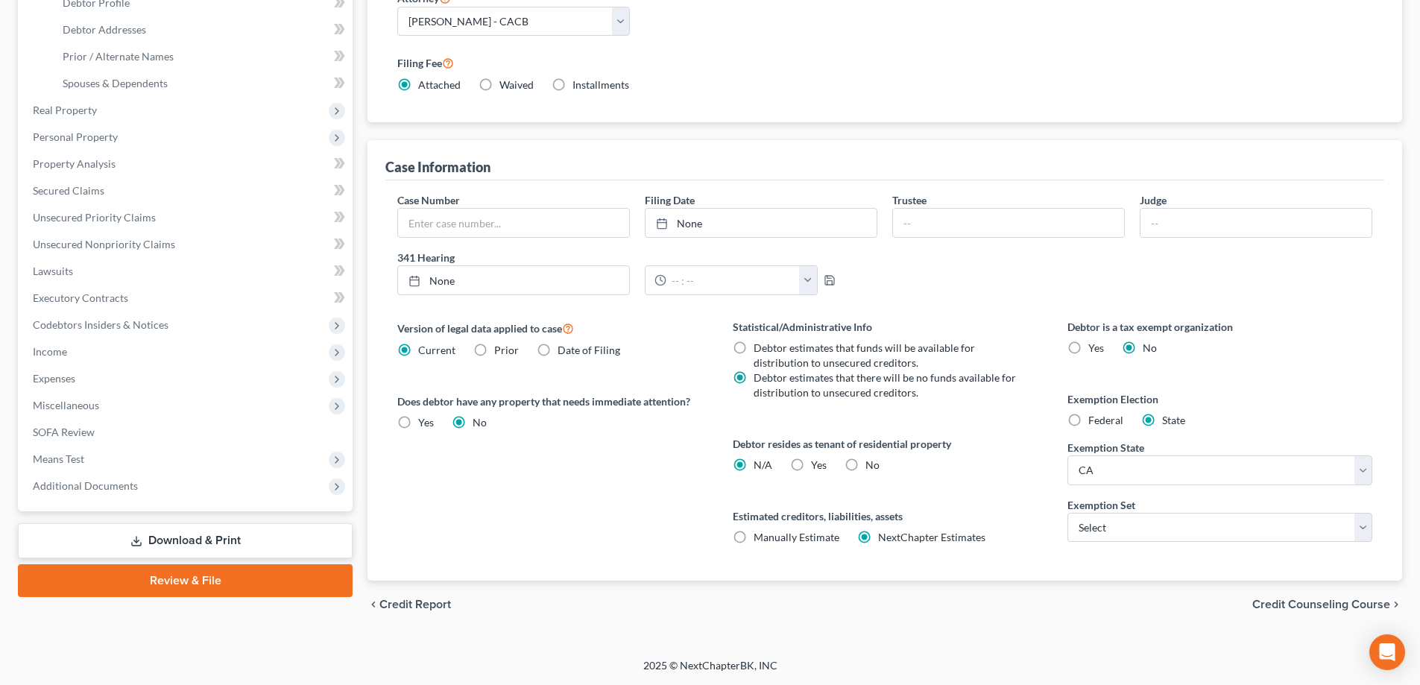
click at [865, 461] on label "No" at bounding box center [872, 465] width 14 height 15
click at [871, 461] on input "No" at bounding box center [876, 463] width 10 height 10
radio input "true"
radio input "false"
click at [1096, 423] on span "Federal" at bounding box center [1105, 420] width 35 height 13
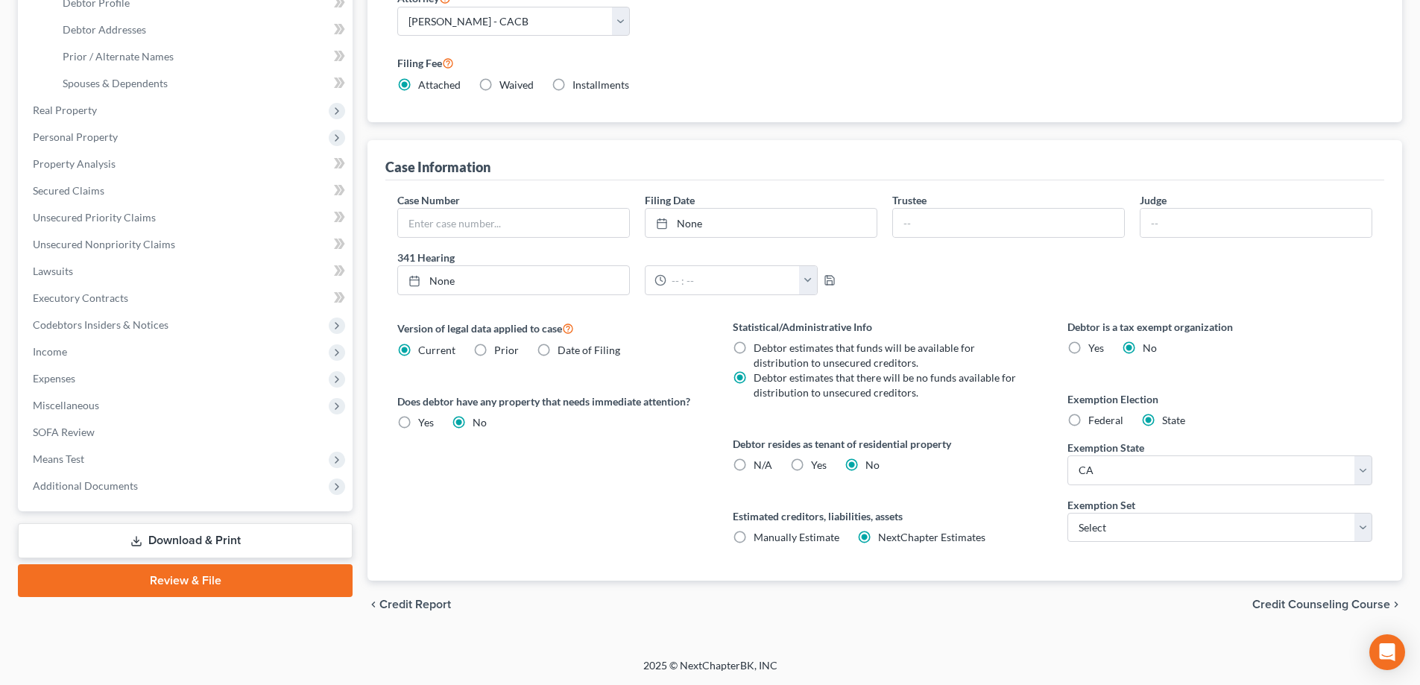
click at [1096, 423] on input "Federal" at bounding box center [1099, 418] width 10 height 10
radio input "true"
click at [1162, 419] on label "State" at bounding box center [1173, 420] width 23 height 15
click at [1168, 419] on input "State" at bounding box center [1173, 418] width 10 height 10
radio input "true"
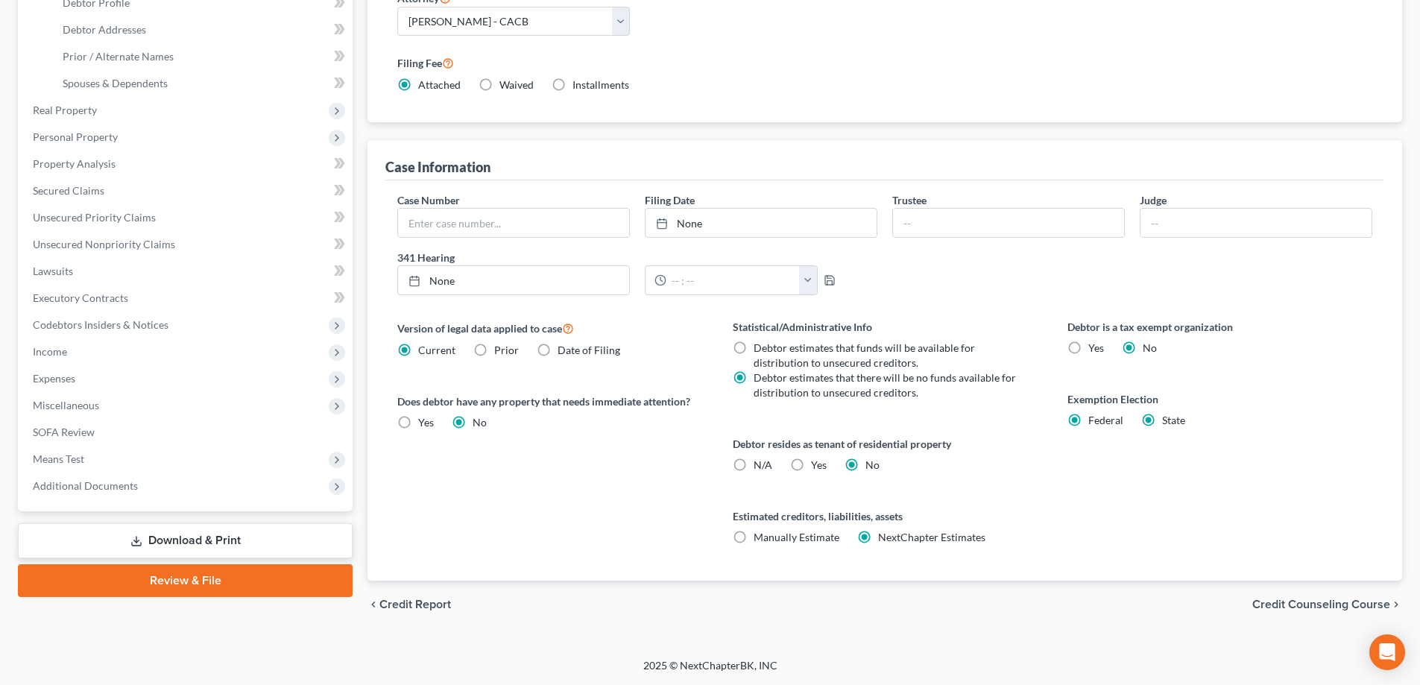
radio input "false"
select select "4"
click at [1348, 606] on span "Credit Counseling Course" at bounding box center [1321, 604] width 138 height 12
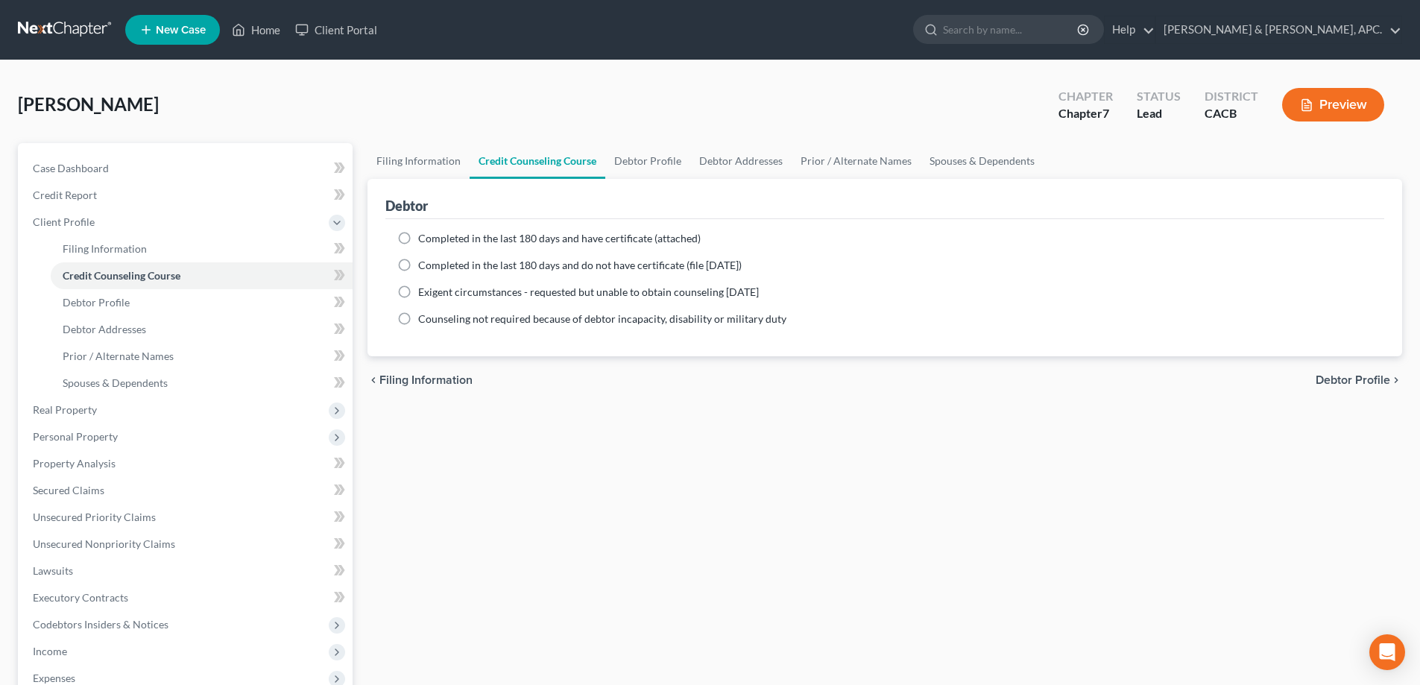
click at [547, 242] on span "Completed in the last 180 days and have certificate (attached)" at bounding box center [559, 238] width 282 height 13
click at [434, 241] on input "Completed in the last 180 days and have certificate (attached)" at bounding box center [429, 236] width 10 height 10
radio input "true"
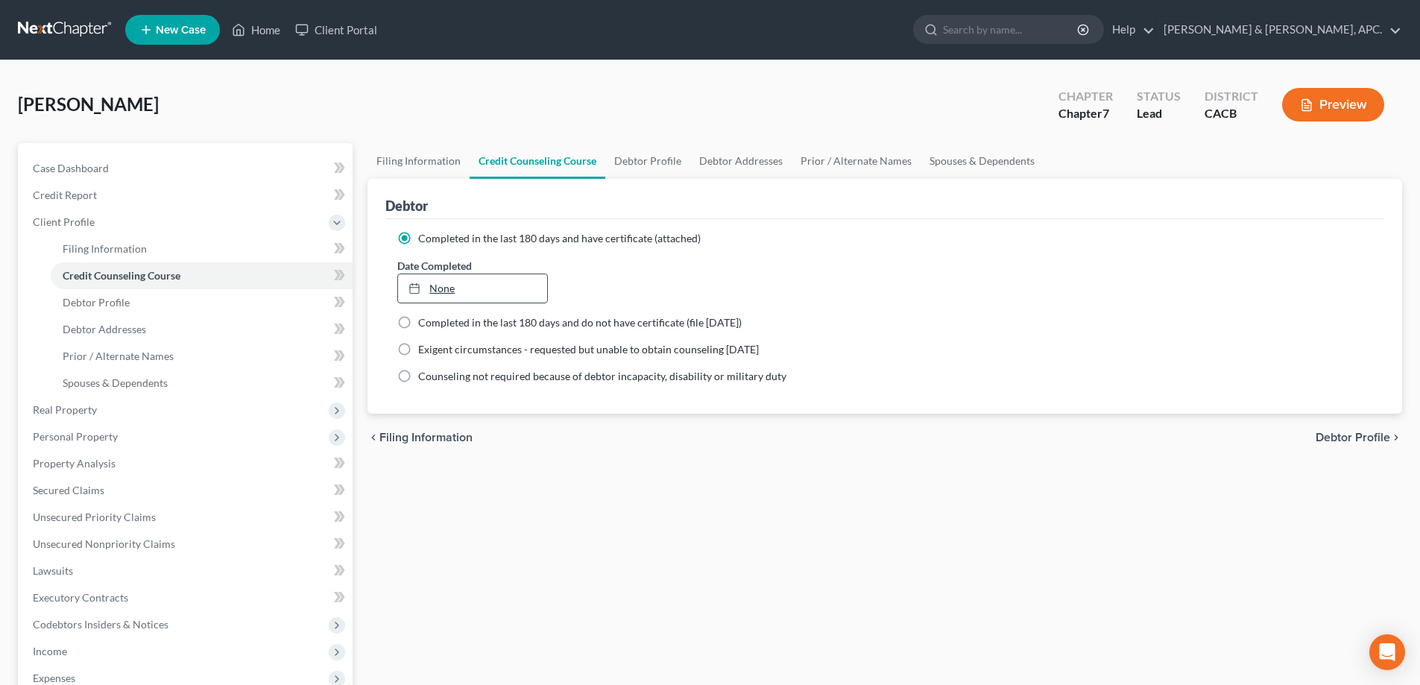
click at [475, 288] on link "None" at bounding box center [472, 288] width 148 height 28
type input "[DATE]"
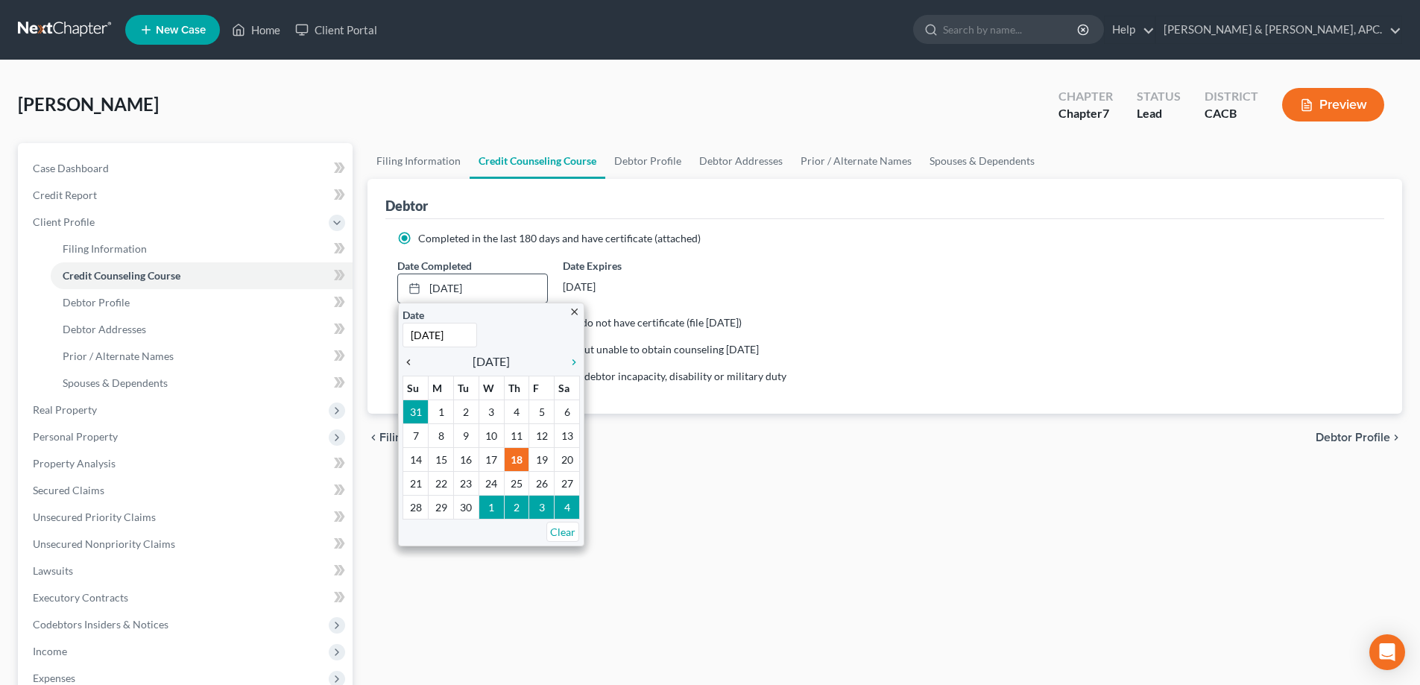
click at [411, 365] on icon "chevron_left" at bounding box center [411, 362] width 19 height 12
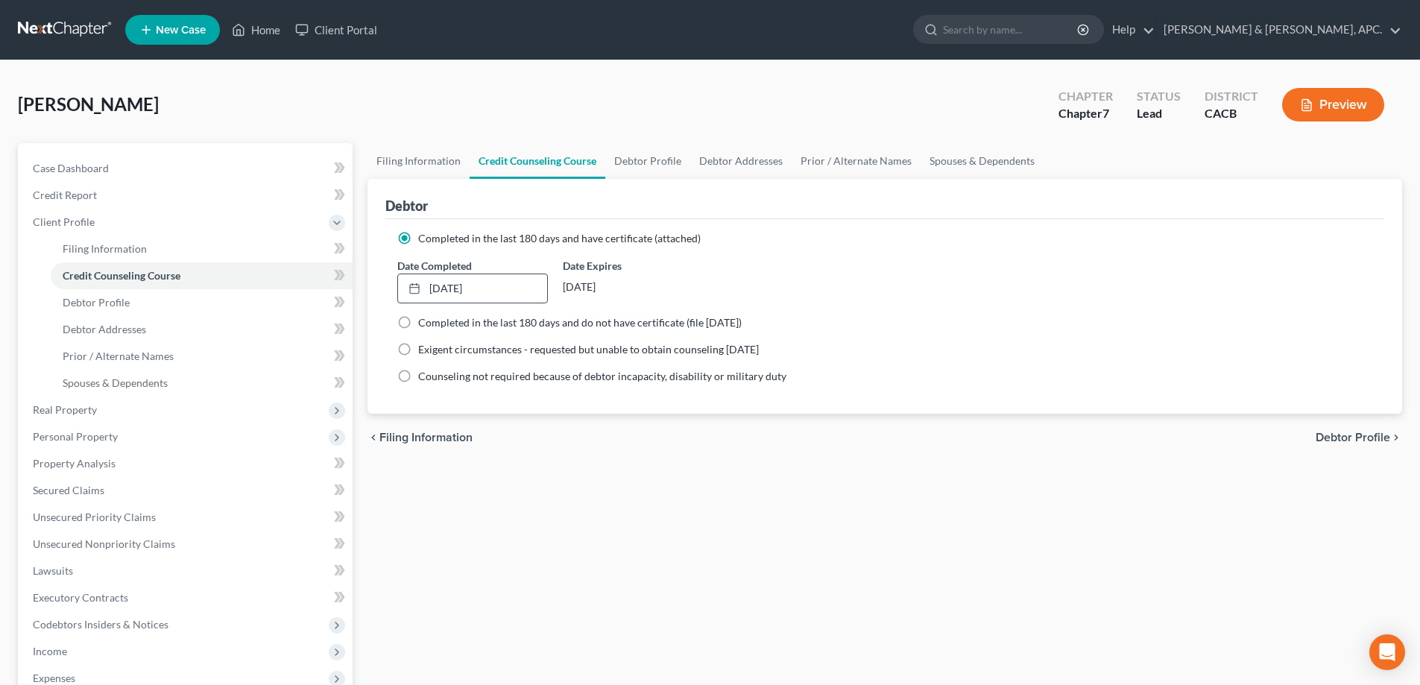
click at [1356, 442] on span "Debtor Profile" at bounding box center [1352, 438] width 75 height 12
select select "0"
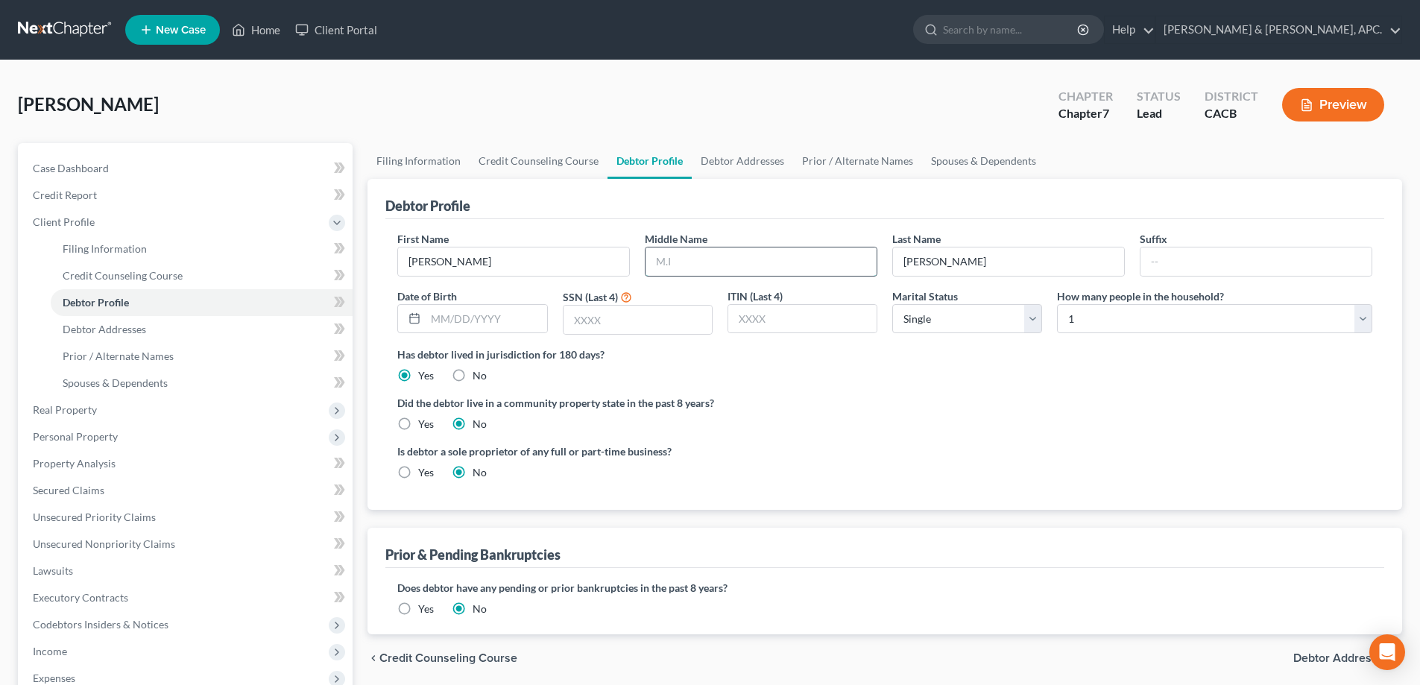
click at [701, 269] on input "text" at bounding box center [760, 261] width 231 height 28
type input "[PERSON_NAME]"
type input "Jr."
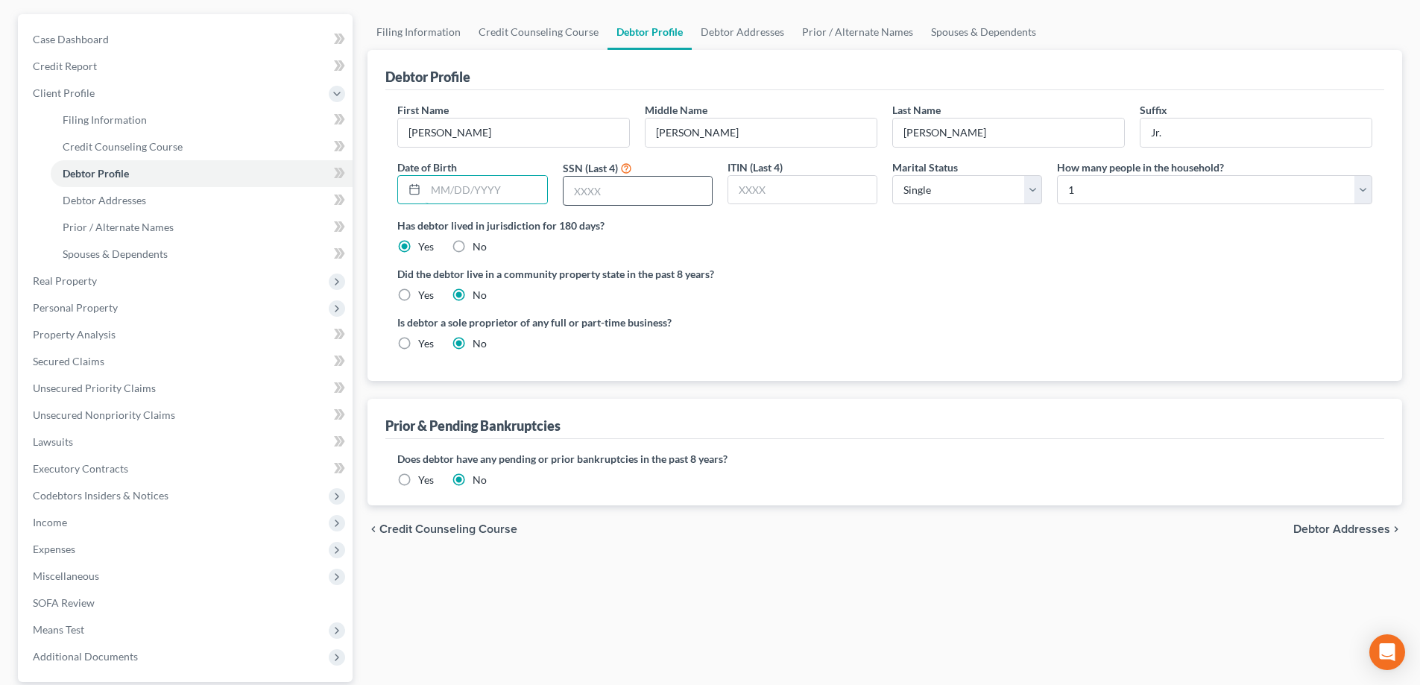
scroll to position [149, 0]
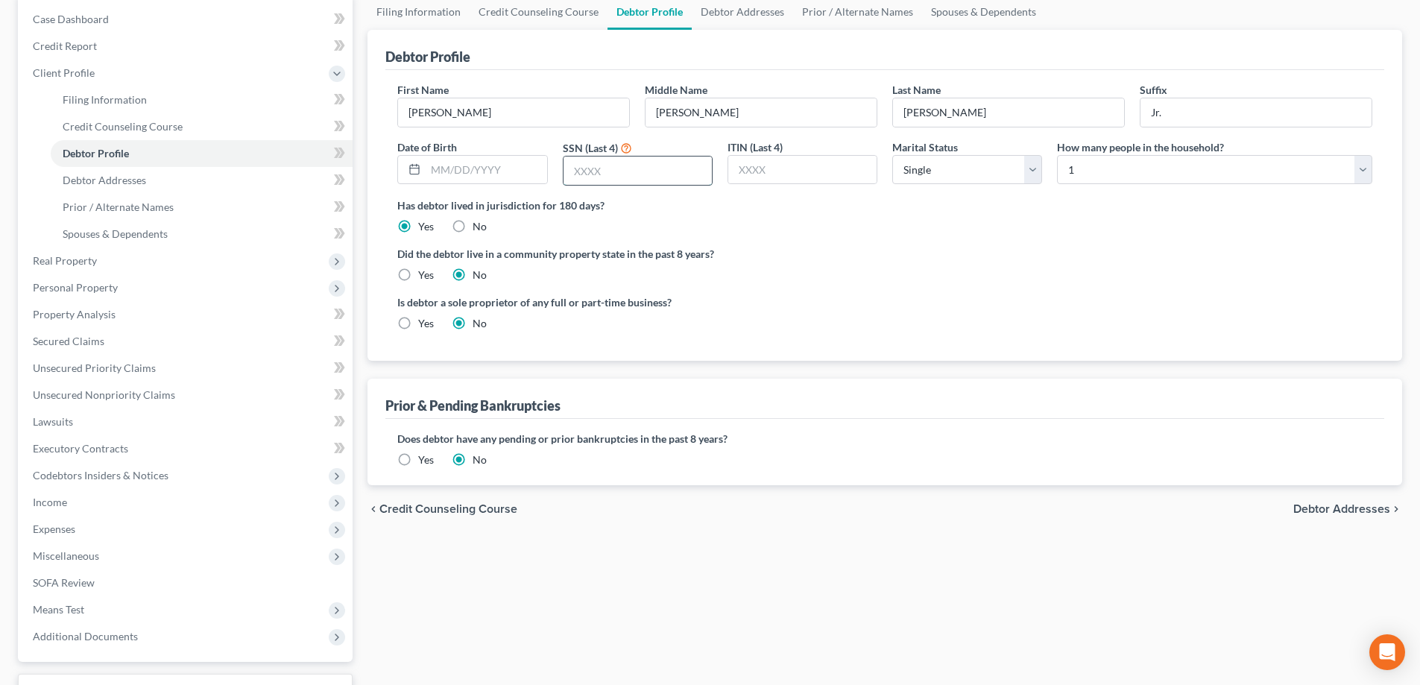
click at [615, 174] on input "text" at bounding box center [637, 171] width 148 height 28
type input "3889"
click at [1330, 514] on span "Debtor Addresses" at bounding box center [1341, 509] width 97 height 12
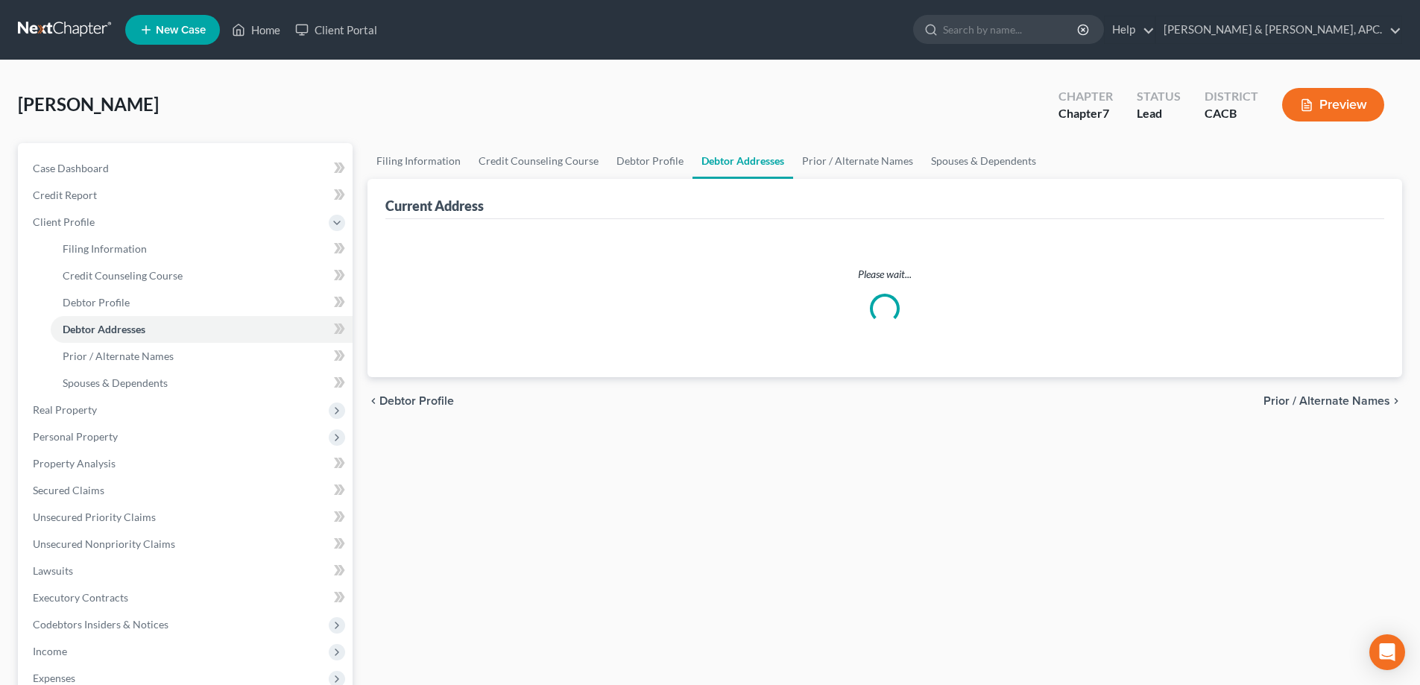
select select "0"
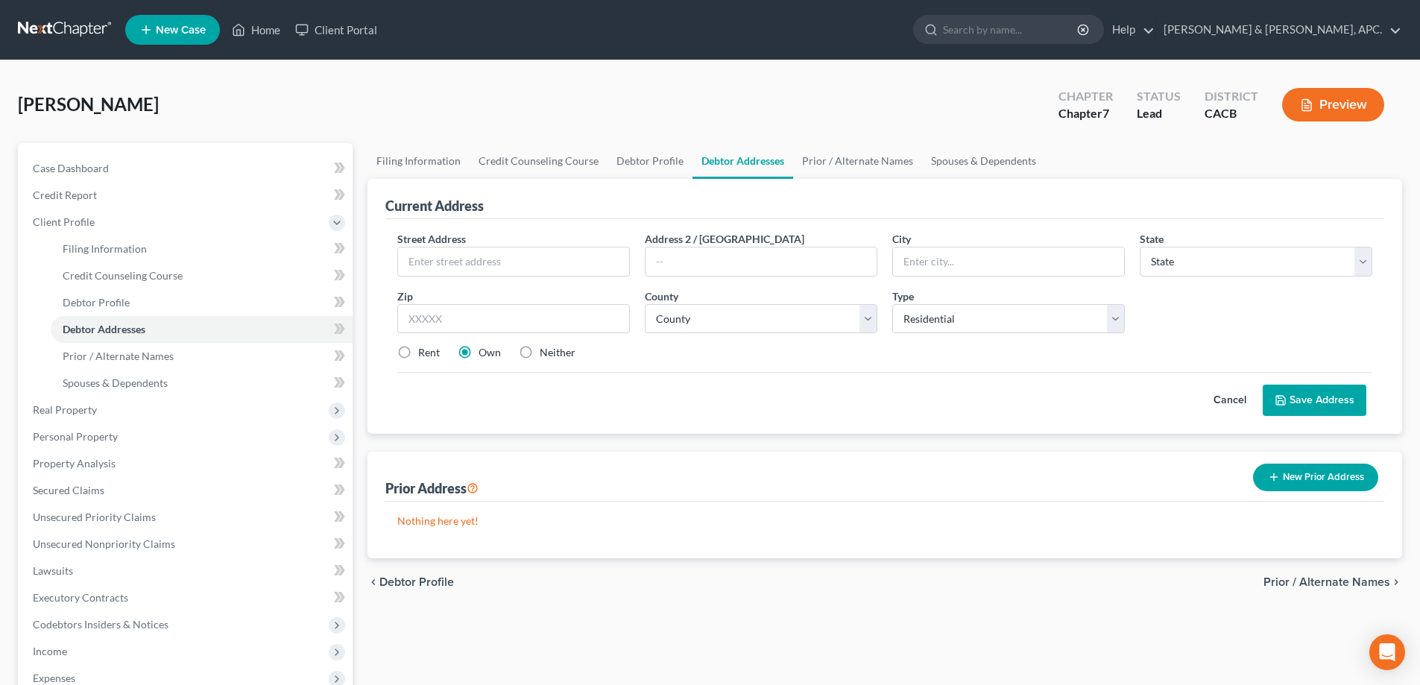
click at [1335, 584] on span "Prior / Alternate Names" at bounding box center [1326, 582] width 127 height 12
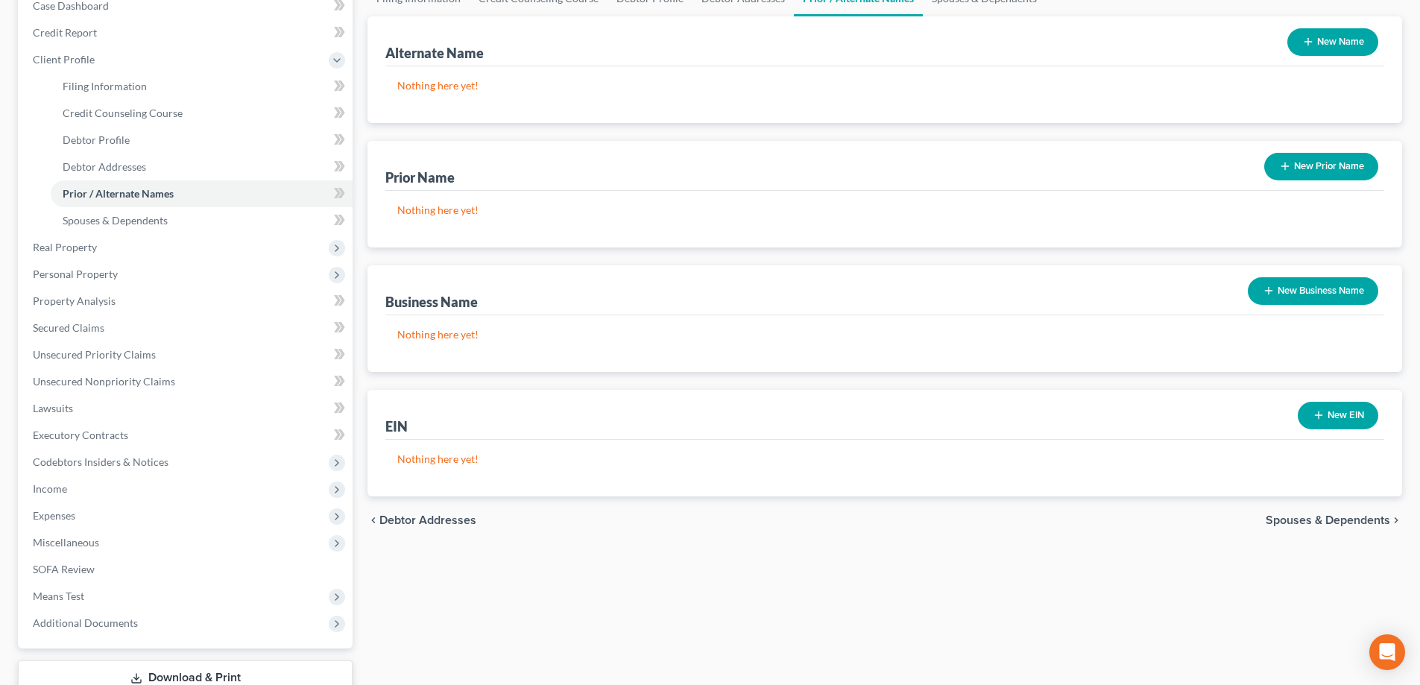
scroll to position [224, 0]
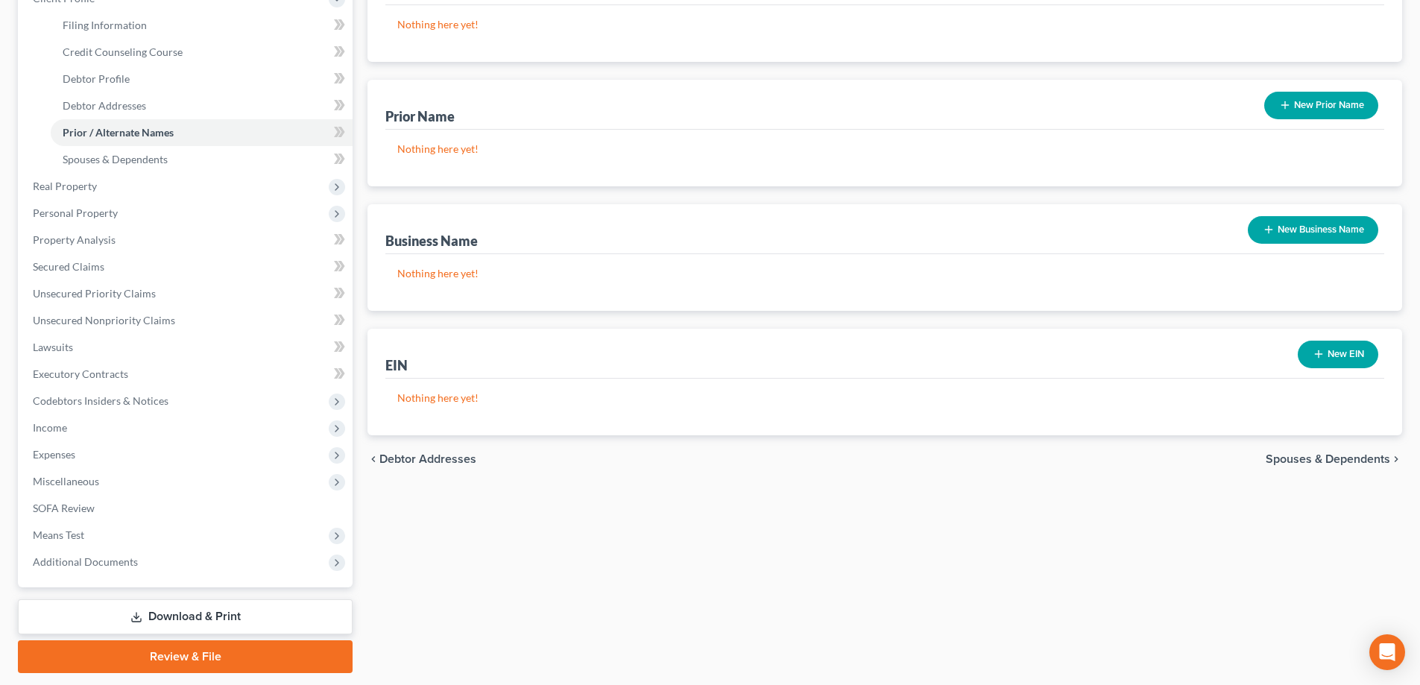
click at [1353, 456] on span "Spouses & Dependents" at bounding box center [1328, 459] width 124 height 12
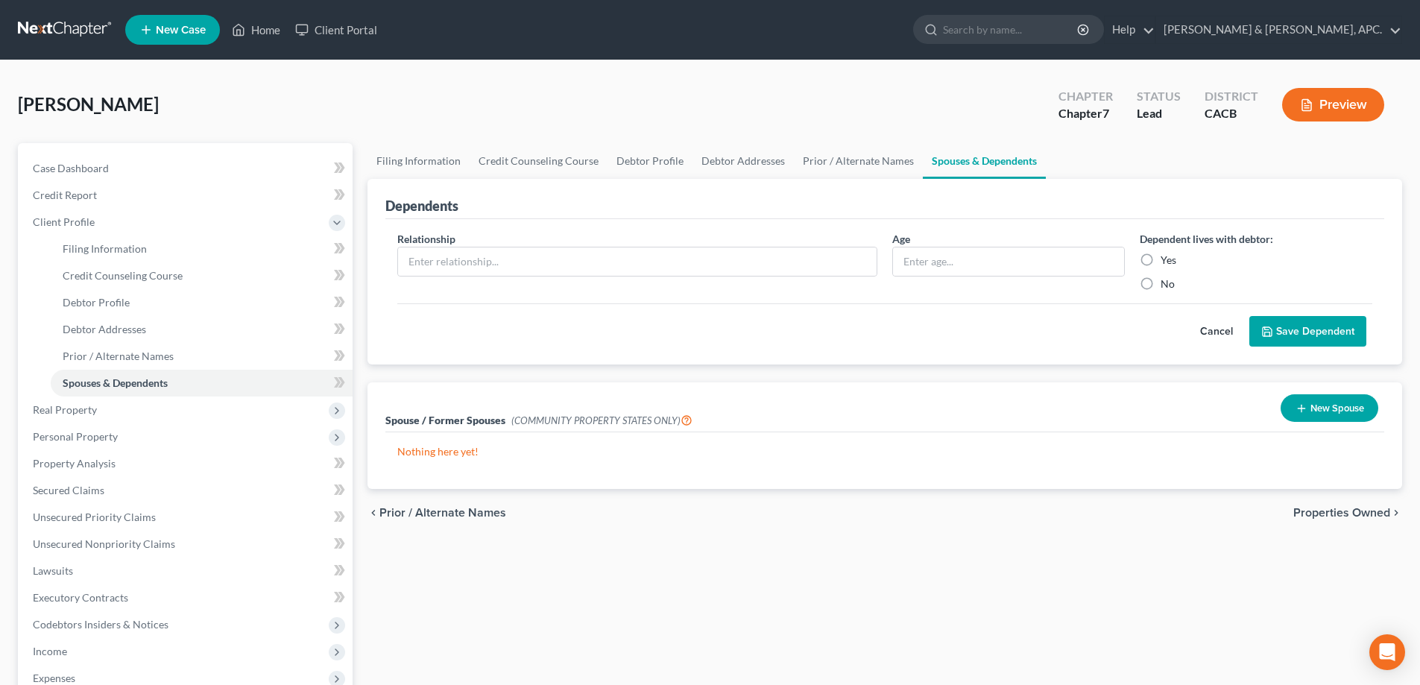
click at [1334, 513] on span "Properties Owned" at bounding box center [1341, 513] width 97 height 12
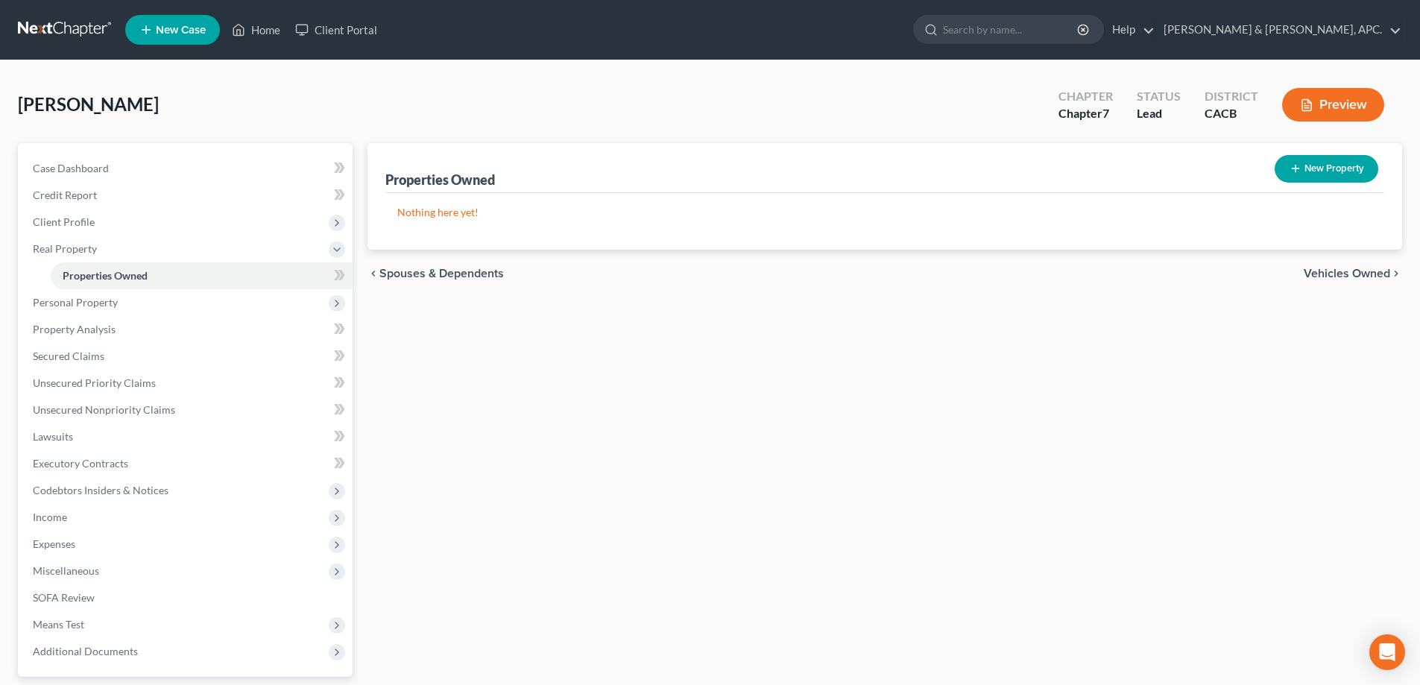
click at [1336, 274] on span "Vehicles Owned" at bounding box center [1347, 274] width 86 height 12
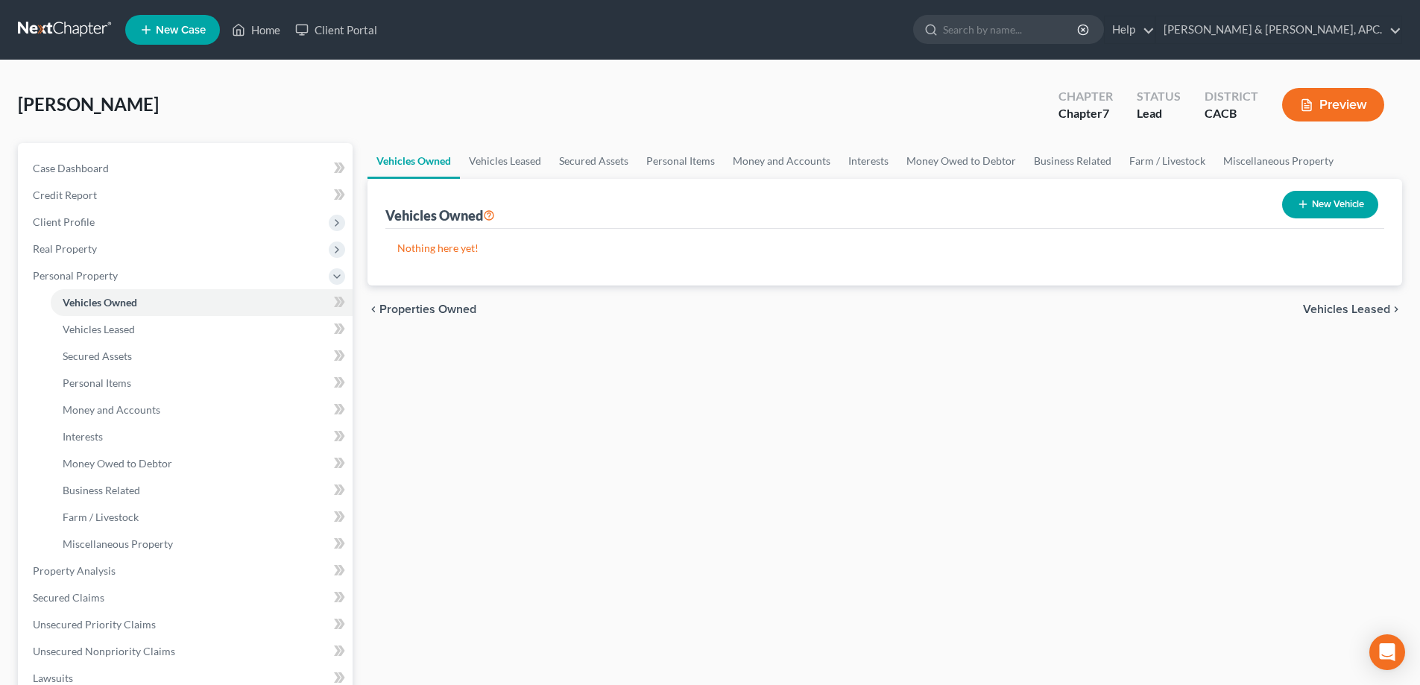
click at [1349, 309] on span "Vehicles Leased" at bounding box center [1346, 309] width 87 height 12
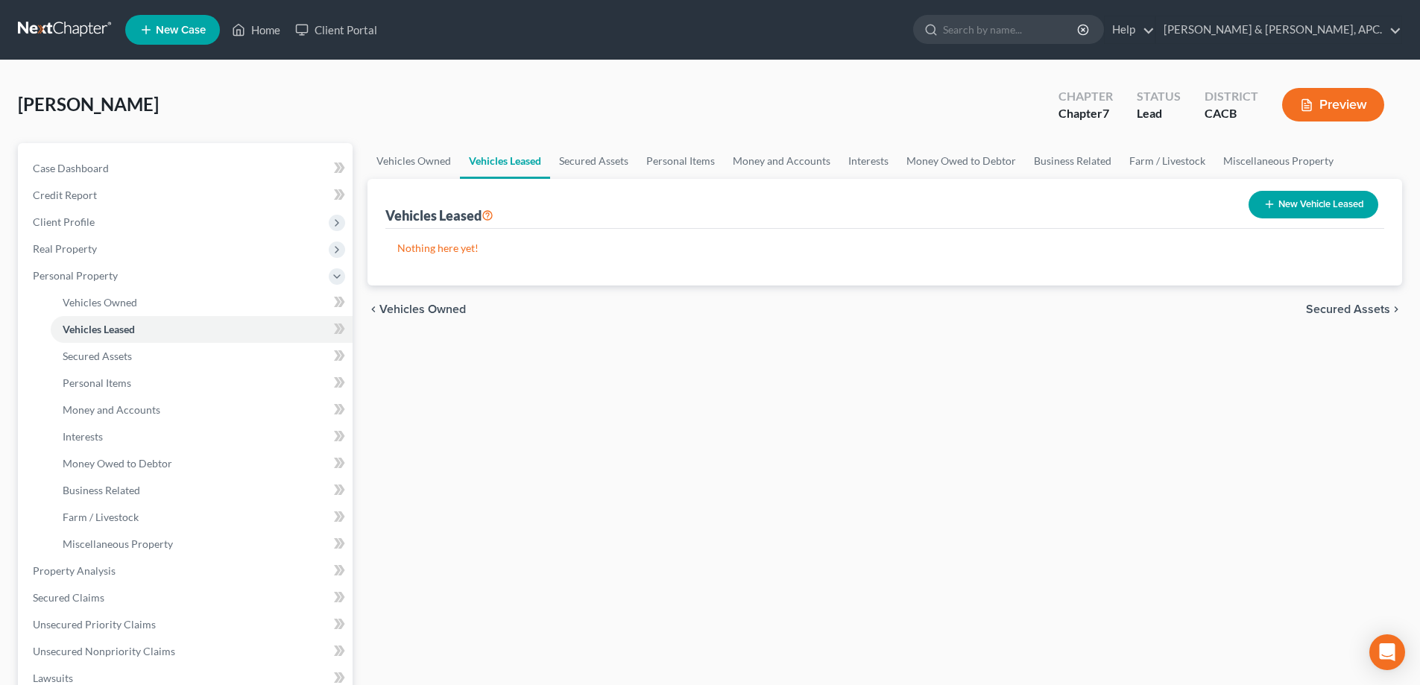
click at [1349, 309] on span "Secured Assets" at bounding box center [1348, 309] width 84 height 12
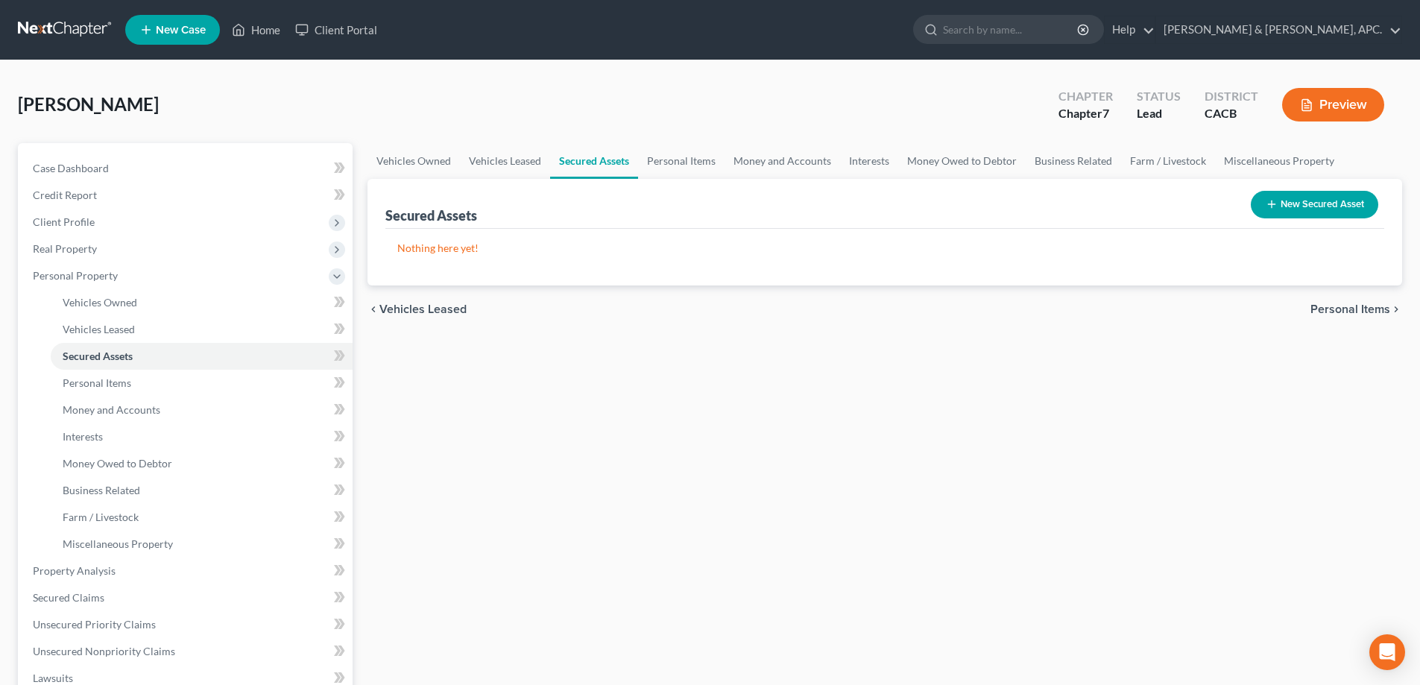
click at [1349, 309] on span "Personal Items" at bounding box center [1350, 309] width 80 height 12
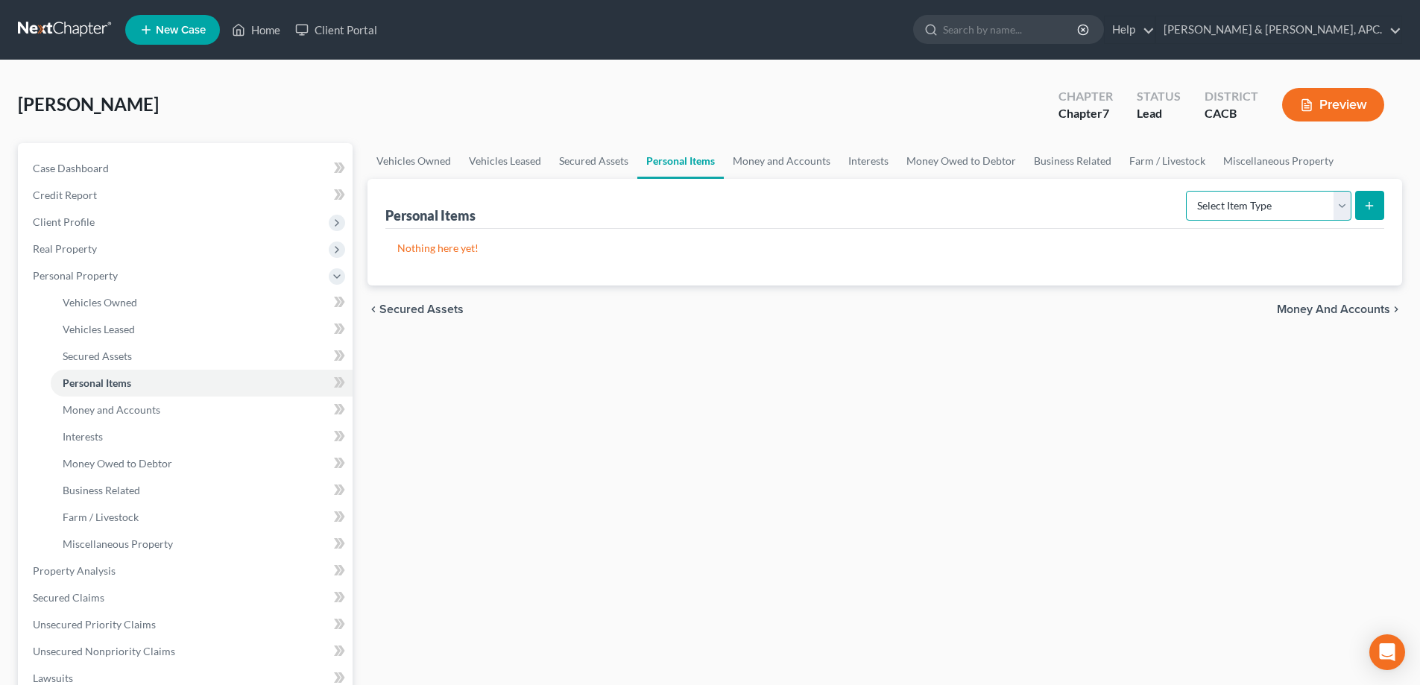
click at [1338, 215] on select "Select Item Type Clothing Collectibles Of Value Electronics Firearms Household …" at bounding box center [1268, 206] width 165 height 30
select select "clothing"
click at [1187, 191] on select "Select Item Type Clothing Collectibles Of Value Electronics Firearms Household …" at bounding box center [1268, 206] width 165 height 30
click at [1374, 203] on icon "submit" at bounding box center [1369, 206] width 12 height 12
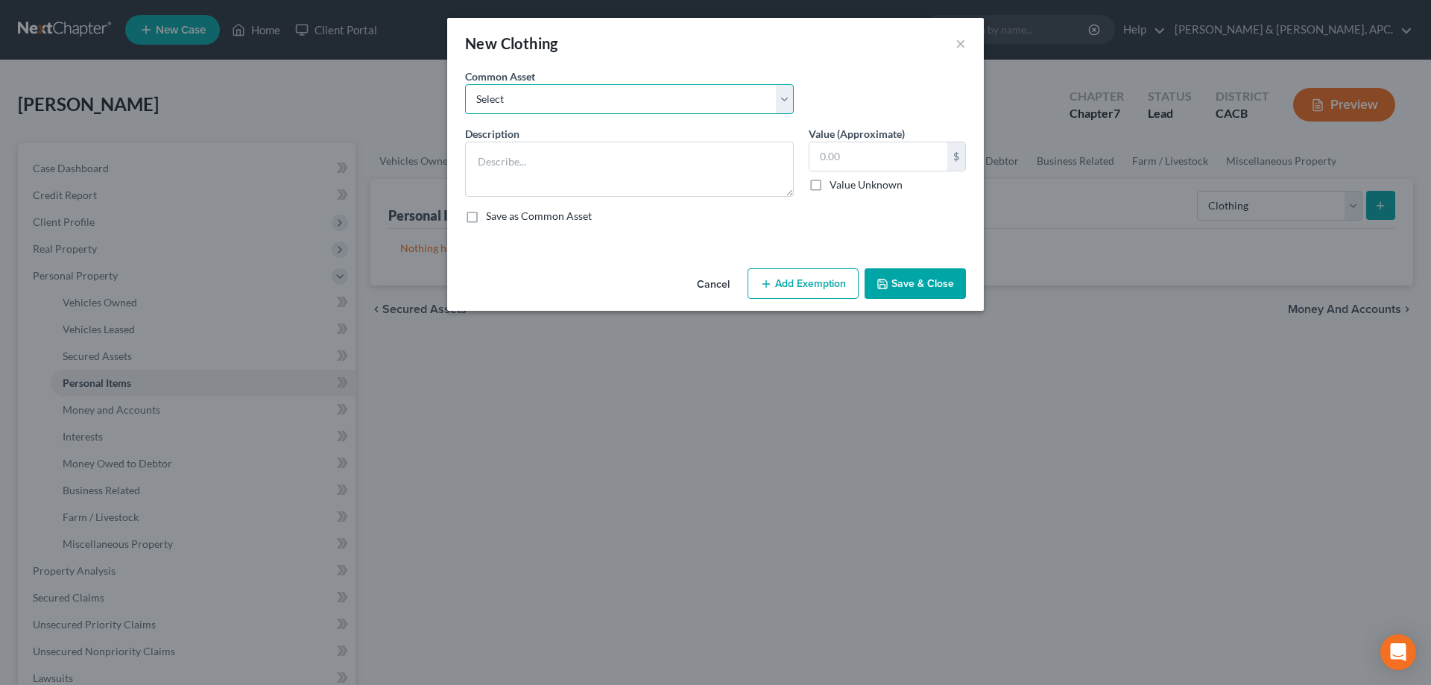
click at [514, 104] on select "Select Clothing" at bounding box center [629, 99] width 329 height 30
select select "0"
click at [465, 84] on select "Select Clothing" at bounding box center [629, 99] width 329 height 30
type textarea "Clothing"
type input "100.00"
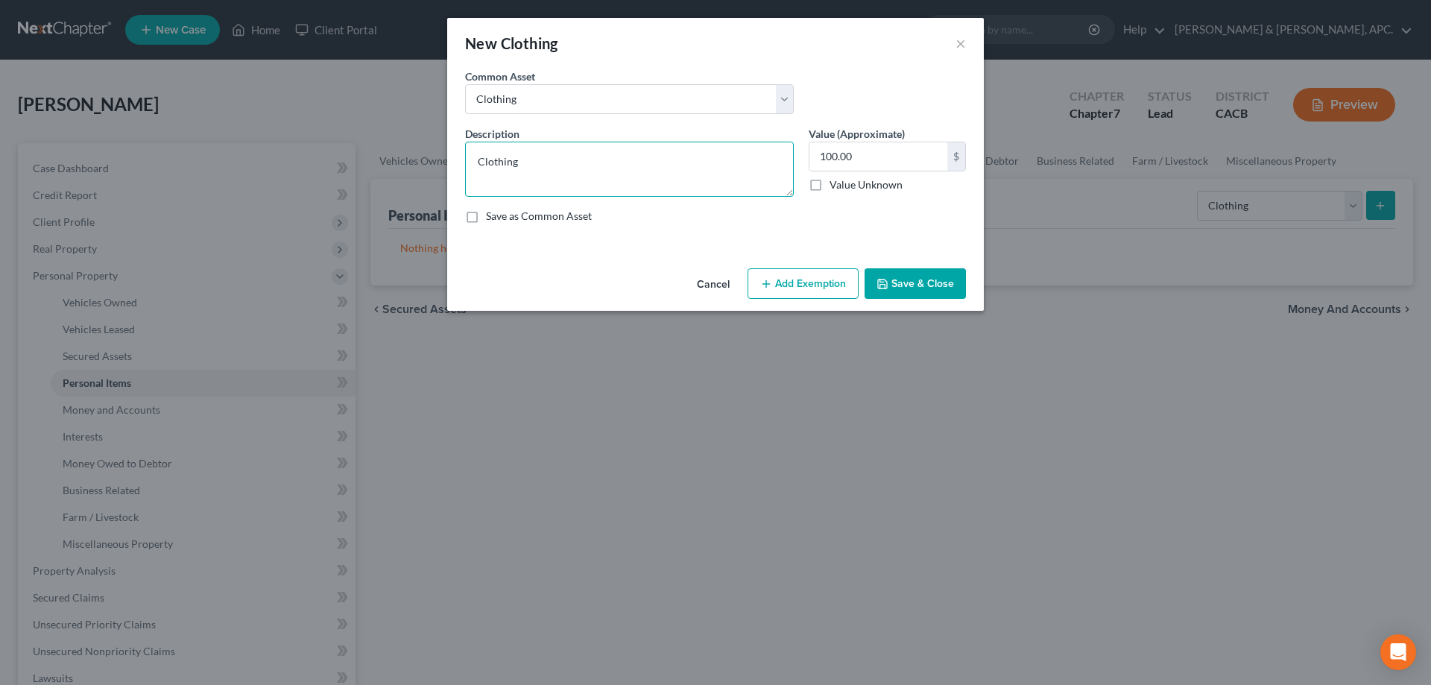
click at [506, 152] on textarea "Clothing" at bounding box center [629, 169] width 329 height 55
type textarea "Misc. Wearing Apparel"
click at [916, 277] on button "Save & Close" at bounding box center [915, 283] width 101 height 31
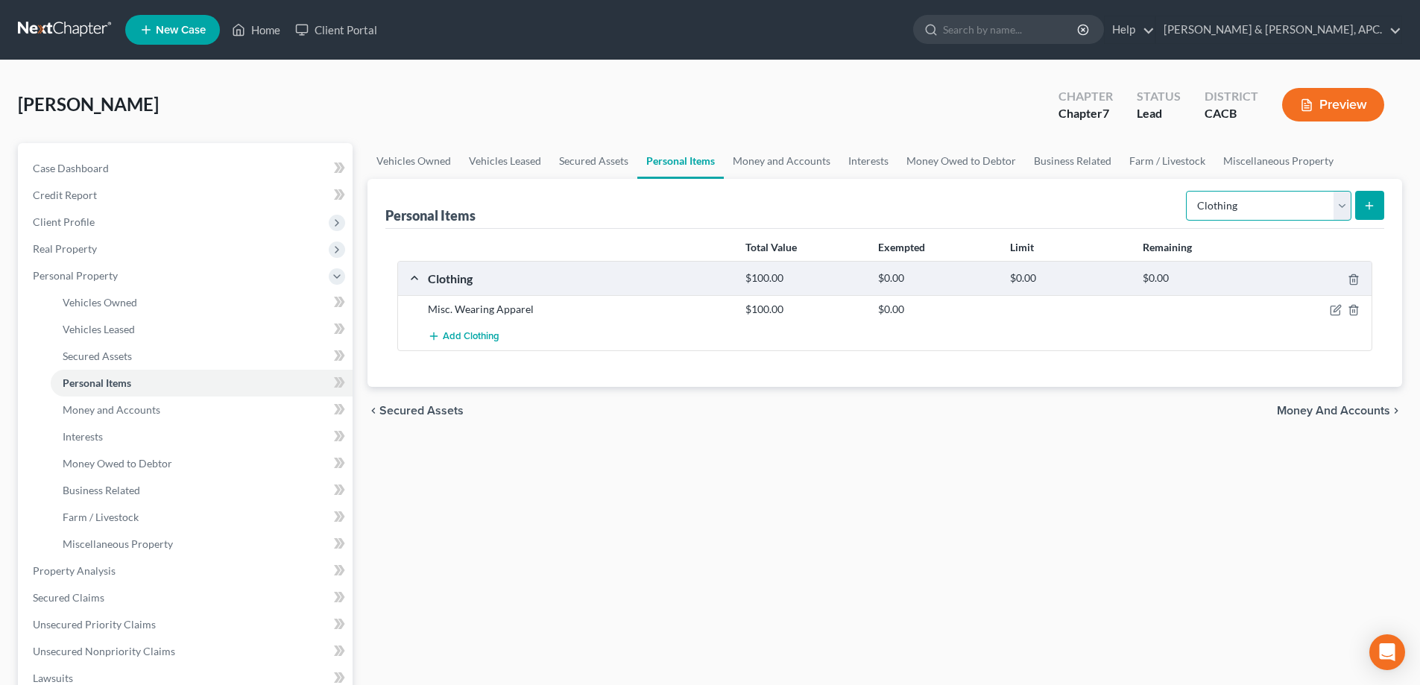
click at [1345, 206] on select "Select Item Type Clothing Collectibles Of Value Electronics Firearms Household …" at bounding box center [1268, 206] width 165 height 30
select select "electronics"
click at [1187, 191] on select "Select Item Type Clothing Collectibles Of Value Electronics Firearms Household …" at bounding box center [1268, 206] width 165 height 30
click at [1360, 205] on button "submit" at bounding box center [1369, 205] width 29 height 29
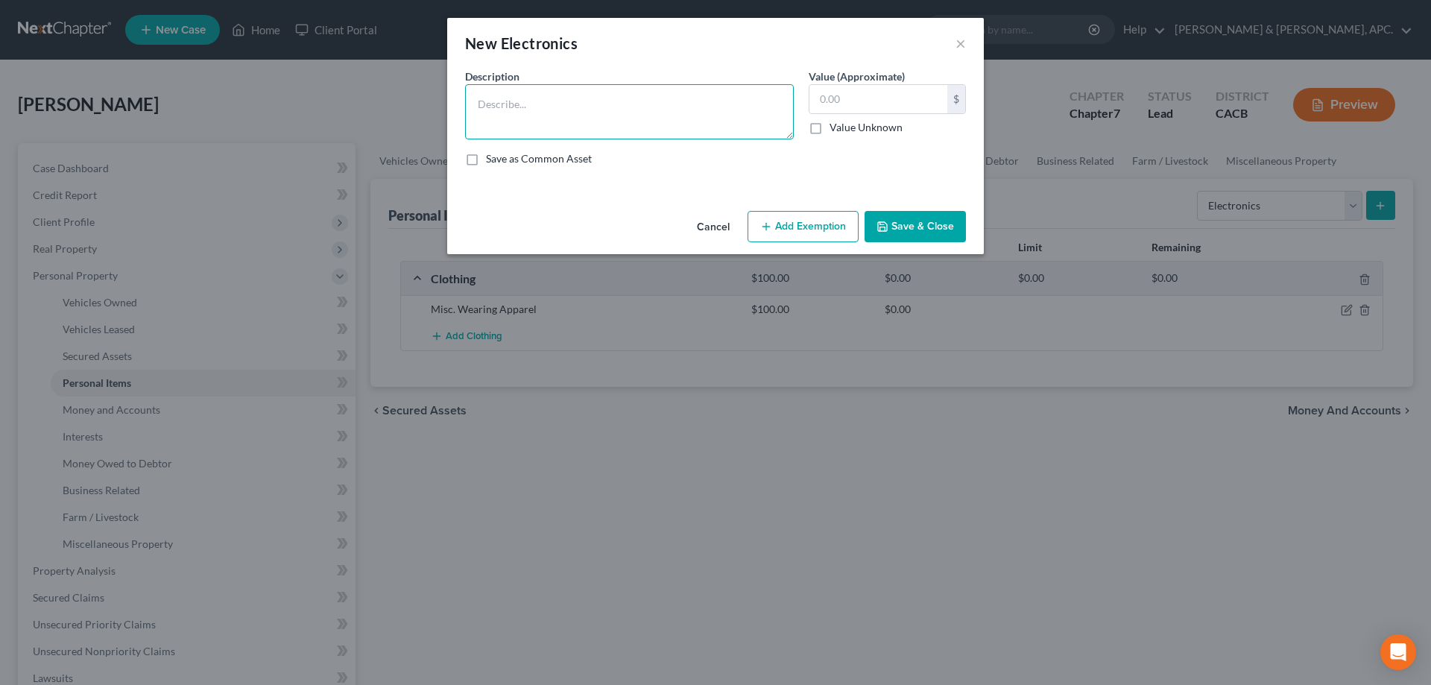
click at [642, 127] on textarea at bounding box center [629, 111] width 329 height 55
type textarea "2 Tv's 1 Cell phone"
click at [894, 105] on input "text" at bounding box center [878, 99] width 138 height 28
type input "150.00"
click at [908, 221] on button "Save & Close" at bounding box center [915, 226] width 101 height 31
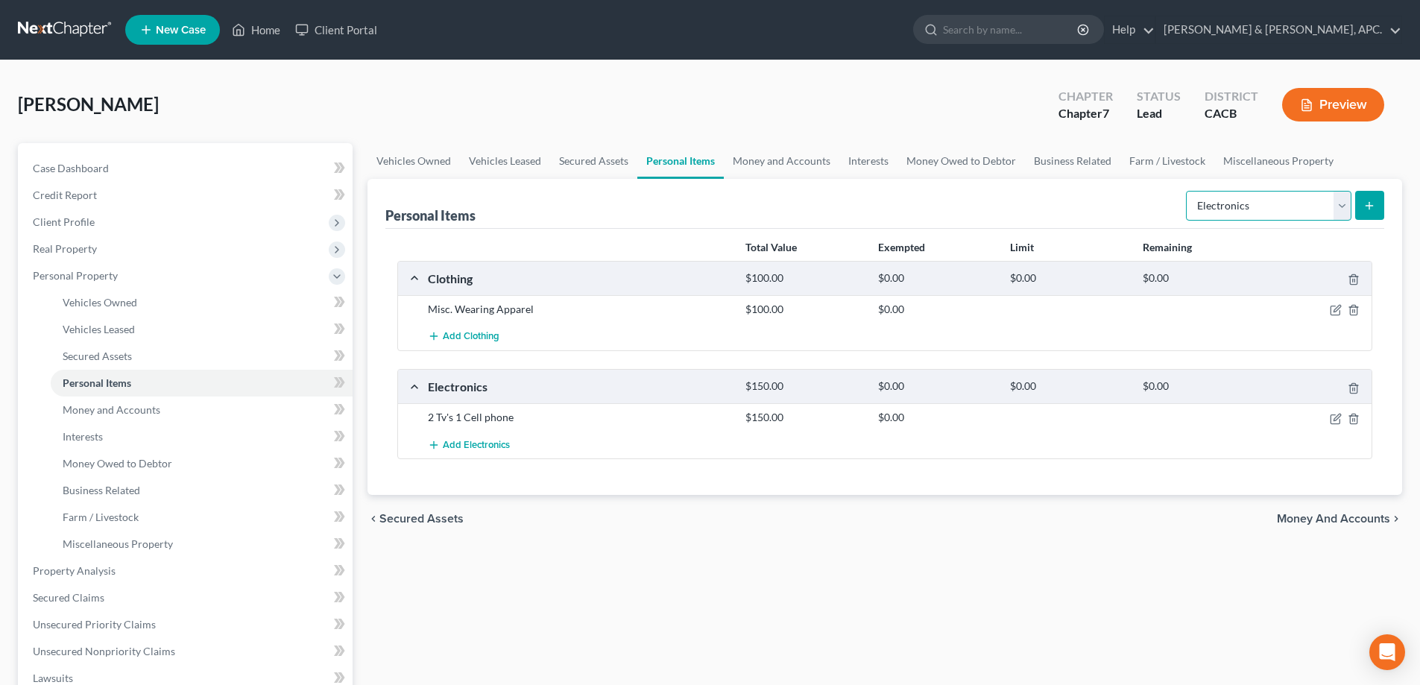
click at [1338, 209] on select "Select Item Type Clothing Collectibles Of Value Electronics Firearms Household …" at bounding box center [1268, 206] width 165 height 30
select select "household_goods"
click at [1187, 191] on select "Select Item Type Clothing Collectibles Of Value Electronics Firearms Household …" at bounding box center [1268, 206] width 165 height 30
click at [1368, 207] on icon "submit" at bounding box center [1369, 206] width 12 height 12
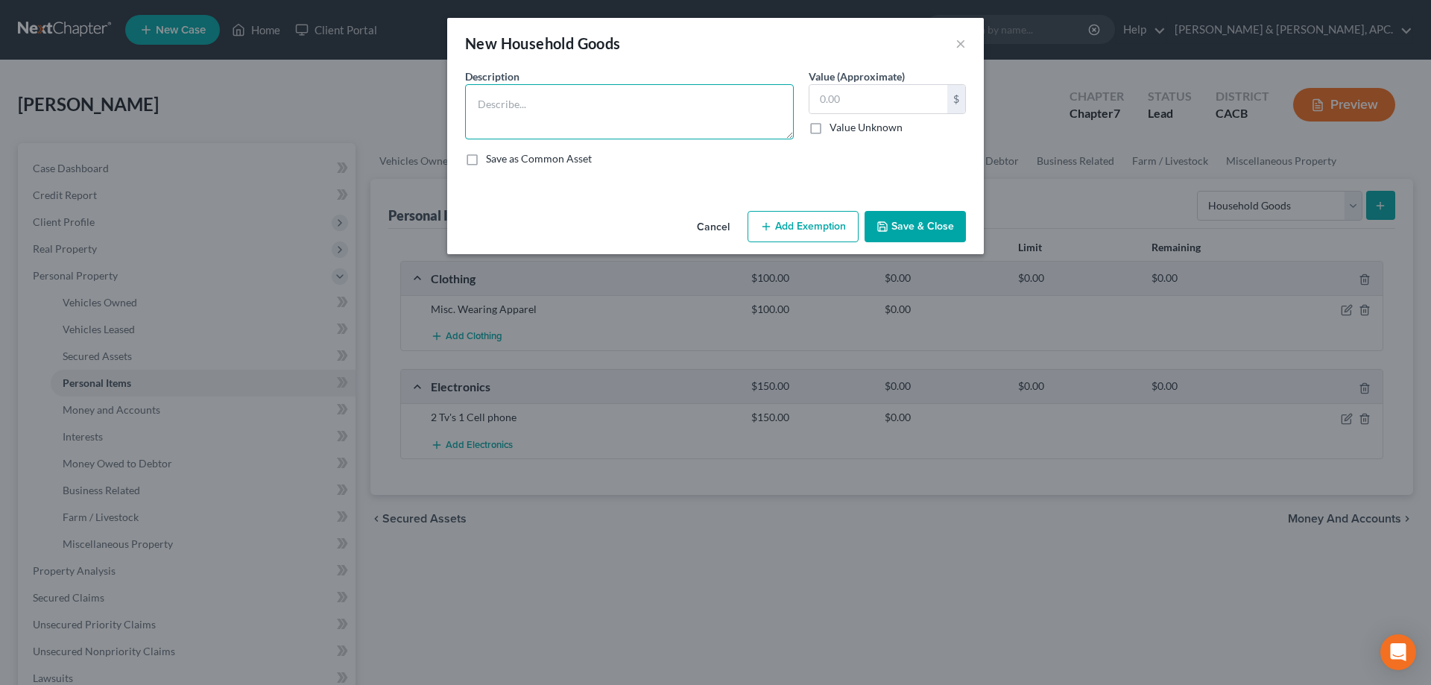
click at [575, 93] on textarea at bounding box center [629, 111] width 329 height 55
type textarea "Misc. Furniture bedroom an living room and kitchen supplies"
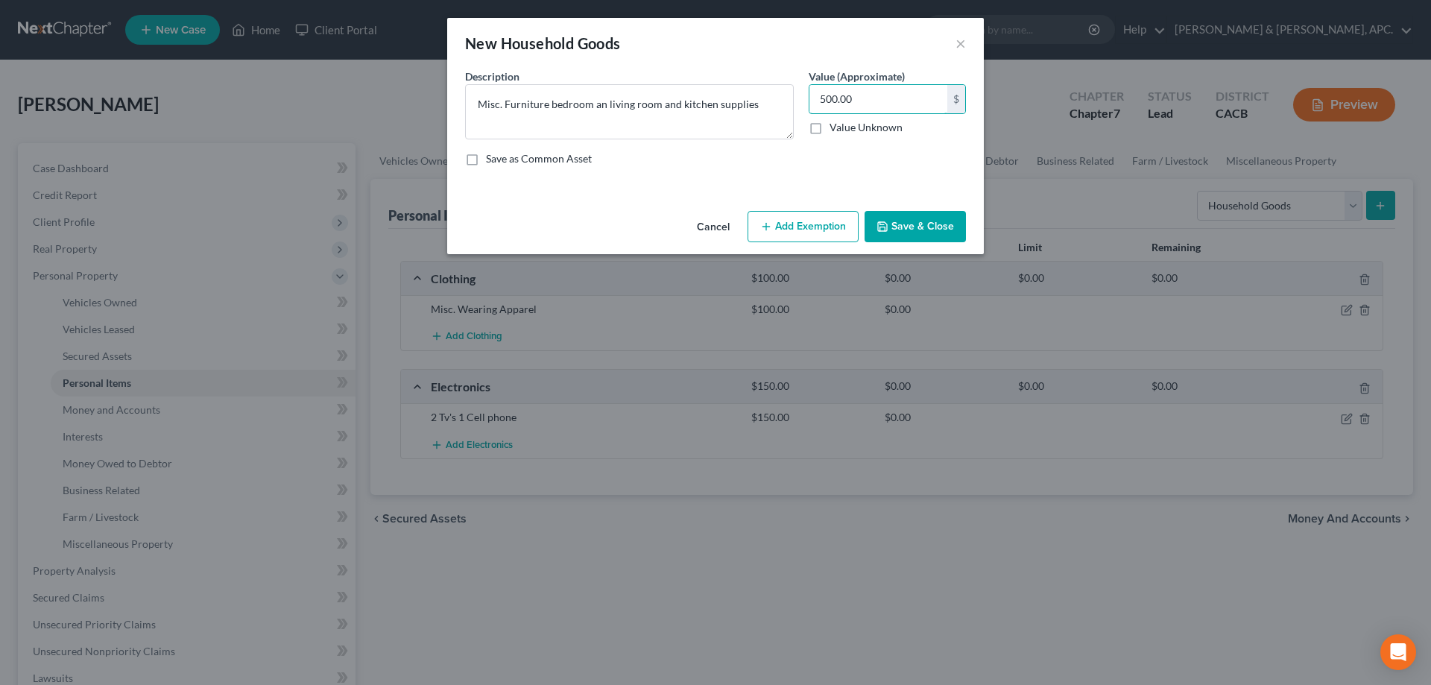
type input "500.00"
click at [938, 224] on button "Save & Close" at bounding box center [915, 226] width 101 height 31
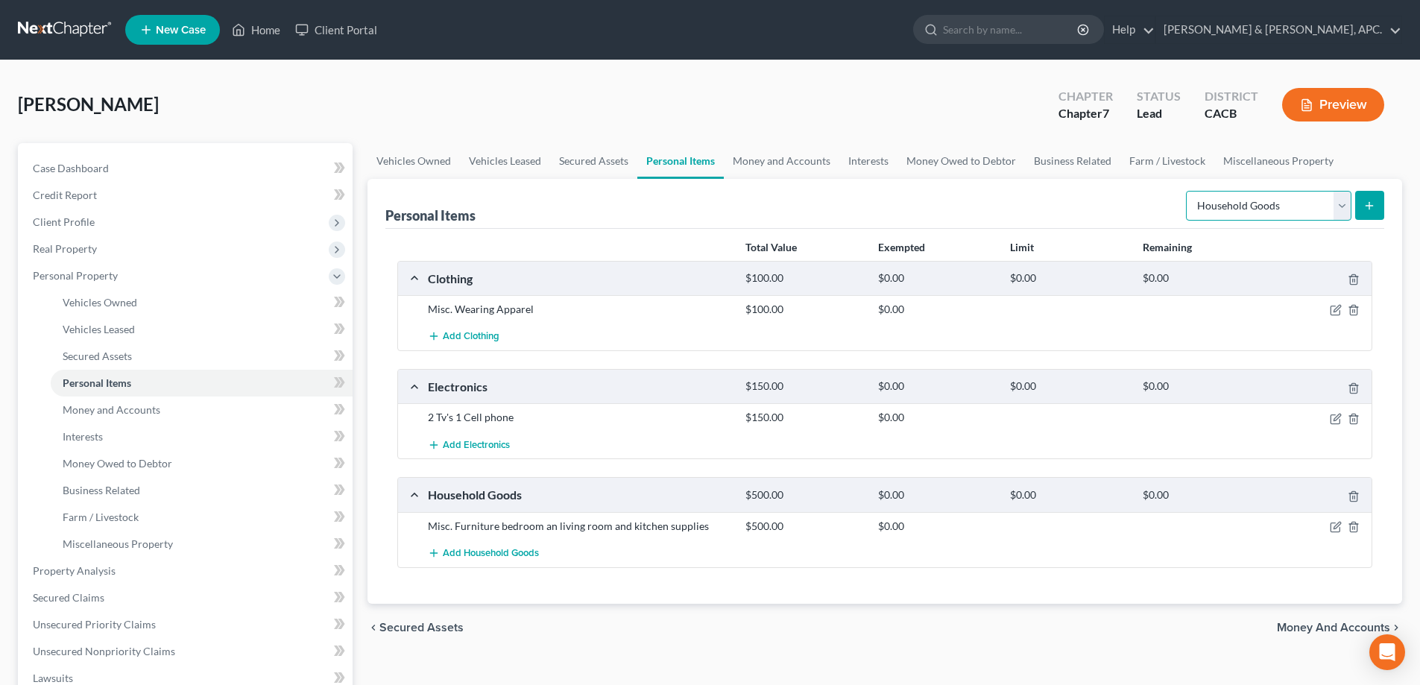
click at [1344, 200] on select "Select Item Type Clothing Collectibles Of Value Electronics Firearms Household …" at bounding box center [1268, 206] width 165 height 30
